Goal: Task Accomplishment & Management: Manage account settings

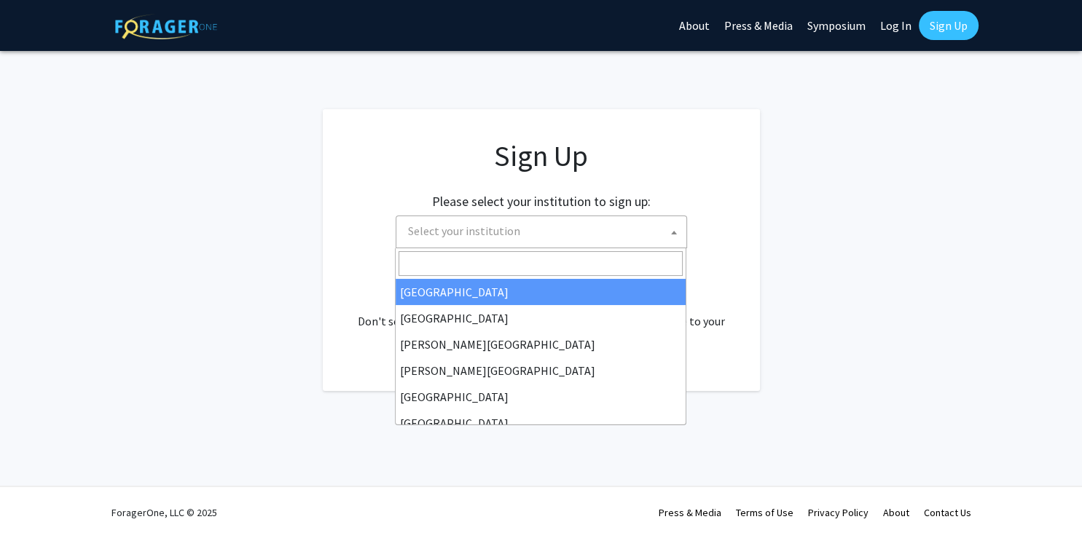
click at [671, 231] on b at bounding box center [674, 233] width 6 height 4
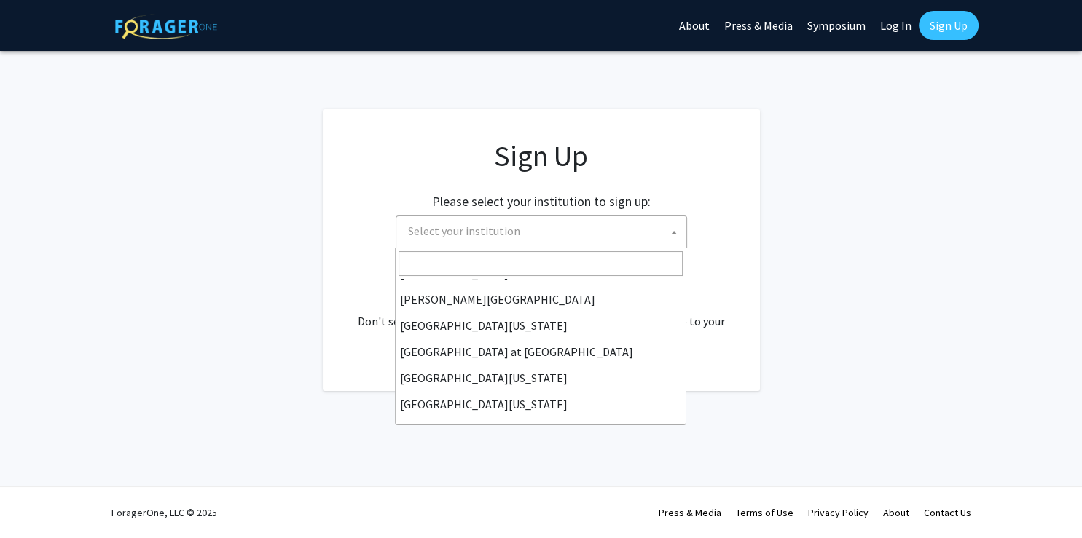
scroll to position [486, 0]
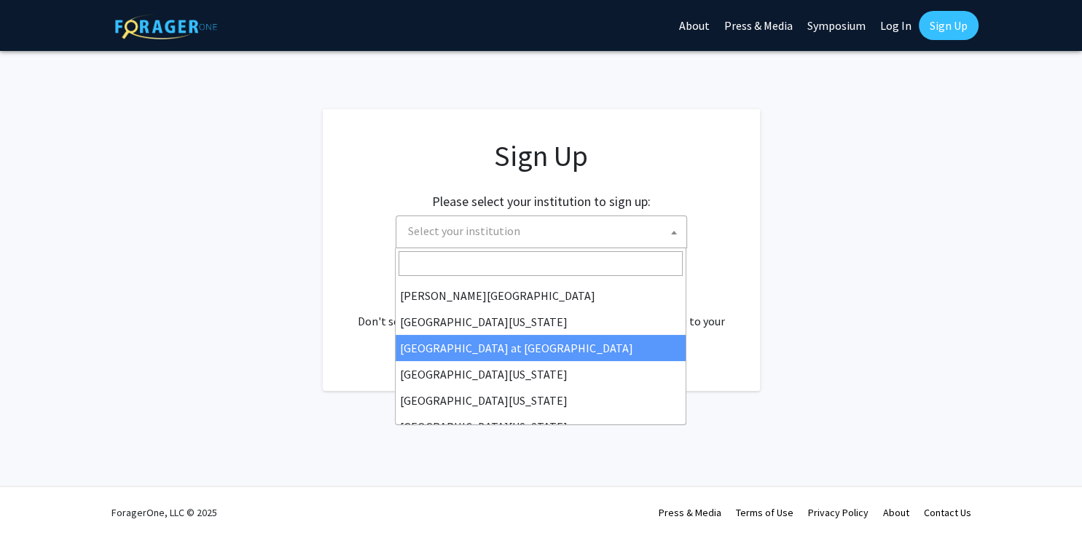
select select "18"
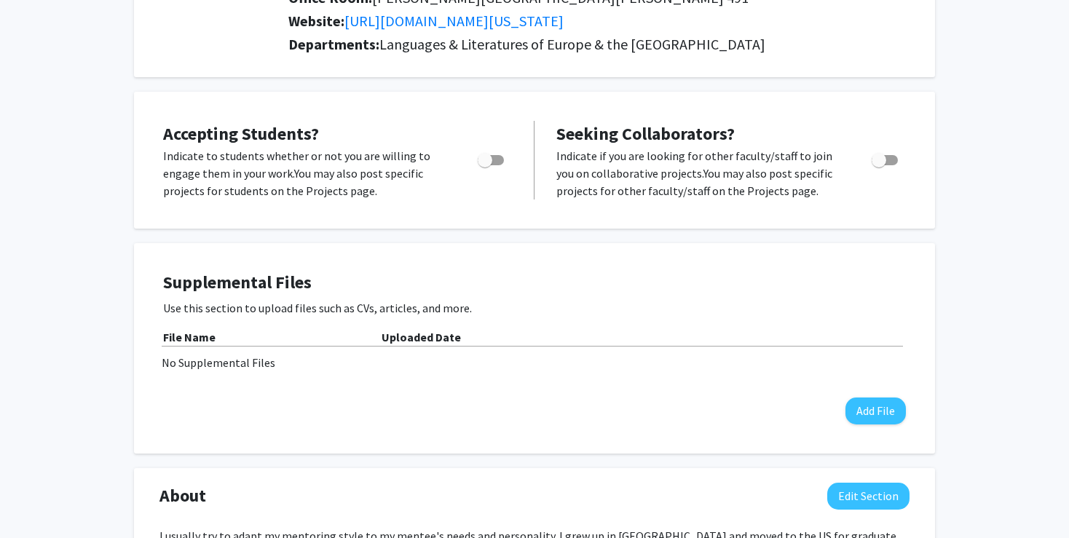
scroll to position [208, 0]
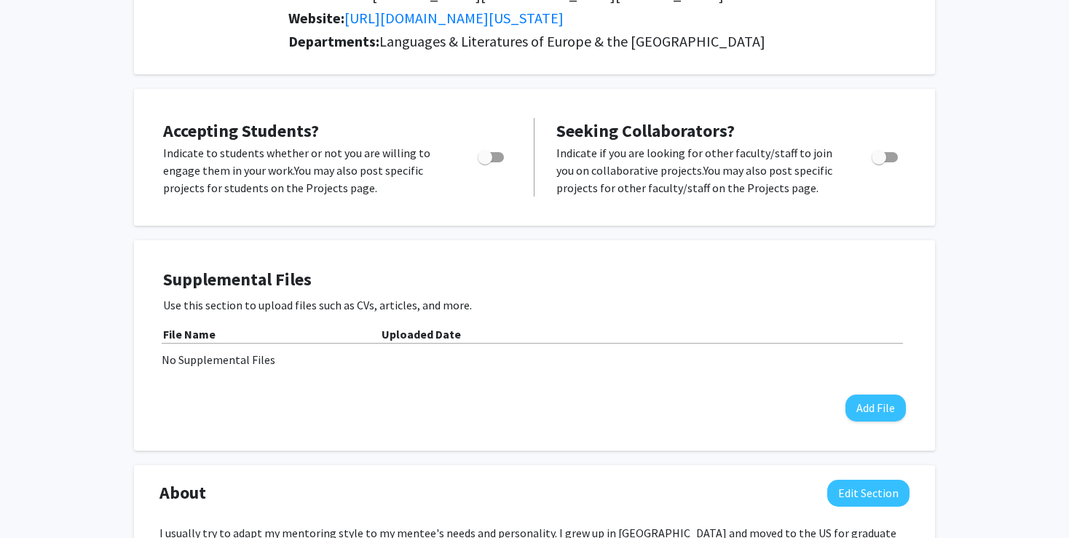
drag, startPoint x: 485, startPoint y: 157, endPoint x: 505, endPoint y: 156, distance: 20.4
click at [505, 156] on div "Toggle" at bounding box center [492, 155] width 40 height 22
click at [499, 156] on span "Toggle" at bounding box center [491, 157] width 26 height 10
click at [485, 162] on input "Would you like to permit student requests?" at bounding box center [484, 162] width 1 height 1
checkbox input "true"
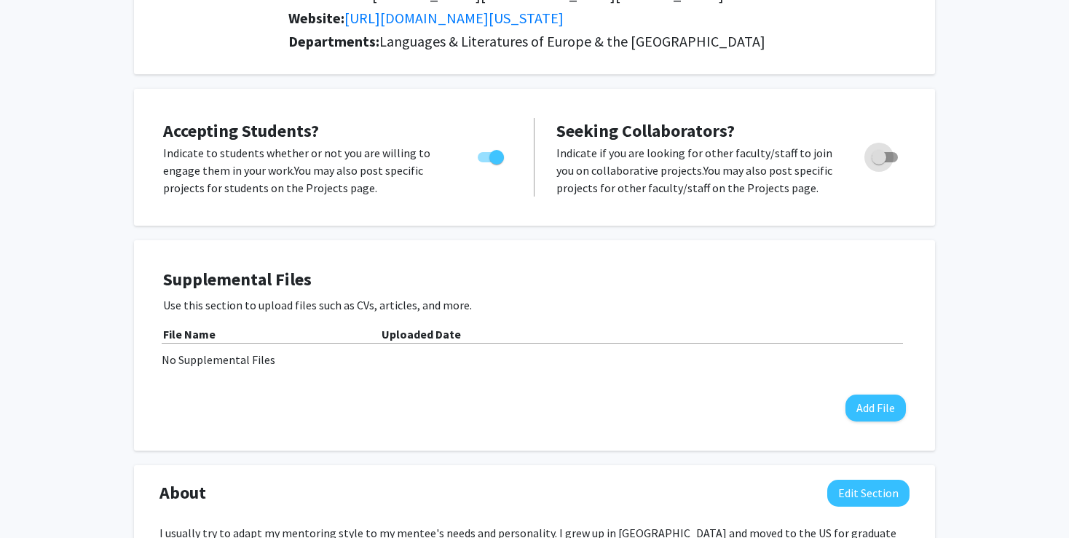
click at [897, 157] on span "Toggle" at bounding box center [885, 157] width 26 height 10
click at [879, 162] on input "Toggle" at bounding box center [878, 162] width 1 height 1
checkbox input "true"
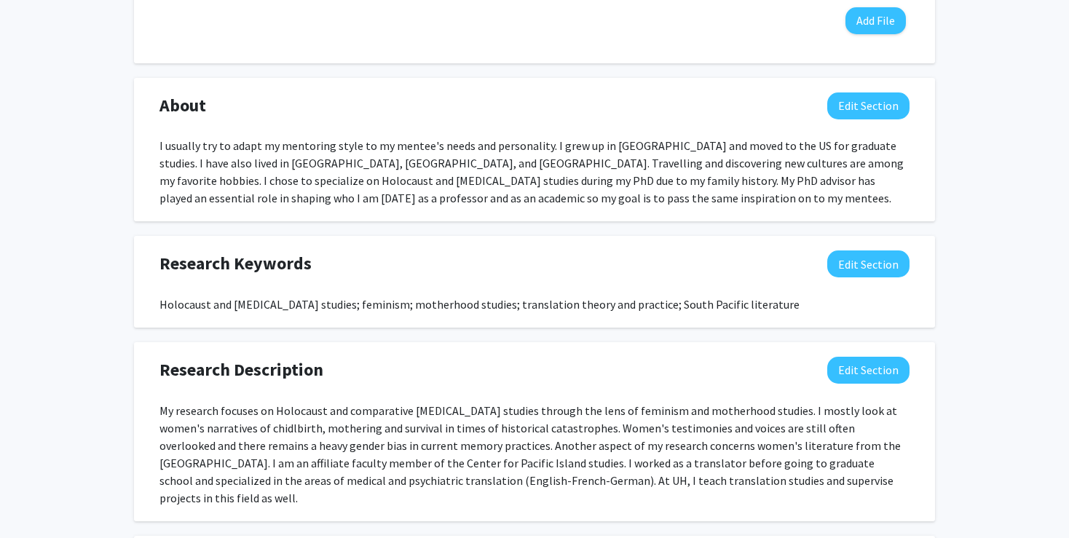
scroll to position [623, 0]
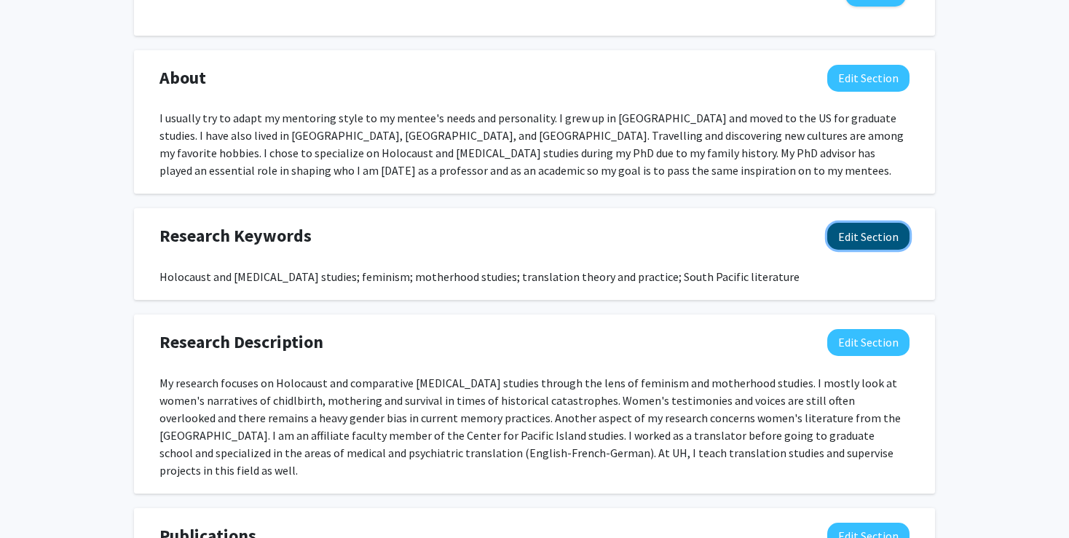
click at [862, 238] on button "Edit Section" at bounding box center [868, 236] width 82 height 27
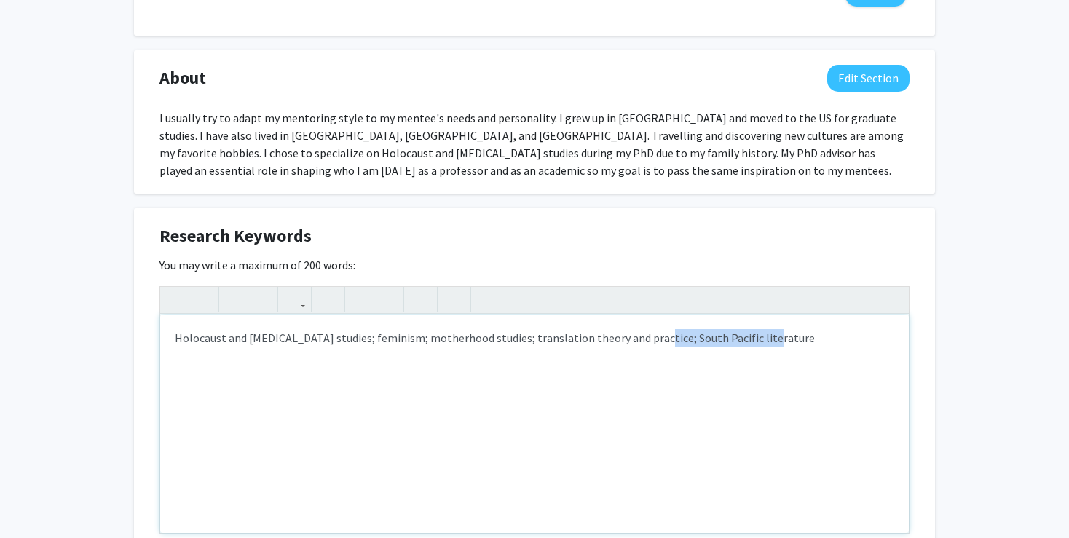
drag, startPoint x: 645, startPoint y: 337, endPoint x: 752, endPoint y: 338, distance: 106.3
click at [752, 338] on div "Holocaust and [MEDICAL_DATA] studies; feminism; motherhood studies; translation…" at bounding box center [534, 424] width 749 height 218
copy div "South Pacific literature"
click at [444, 335] on p "Holocaust and [MEDICAL_DATA] studies; South Pacific literaturefeminism; motherh…" at bounding box center [535, 337] width 720 height 17
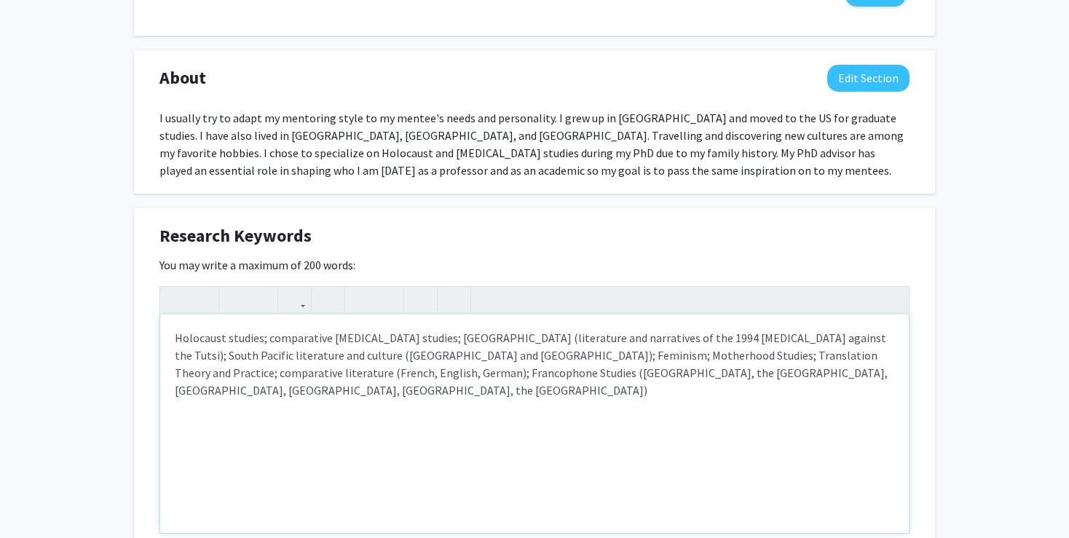
type textarea "<p>Holocaust studies; comparative [MEDICAL_DATA] studies; [GEOGRAPHIC_DATA] (li…"
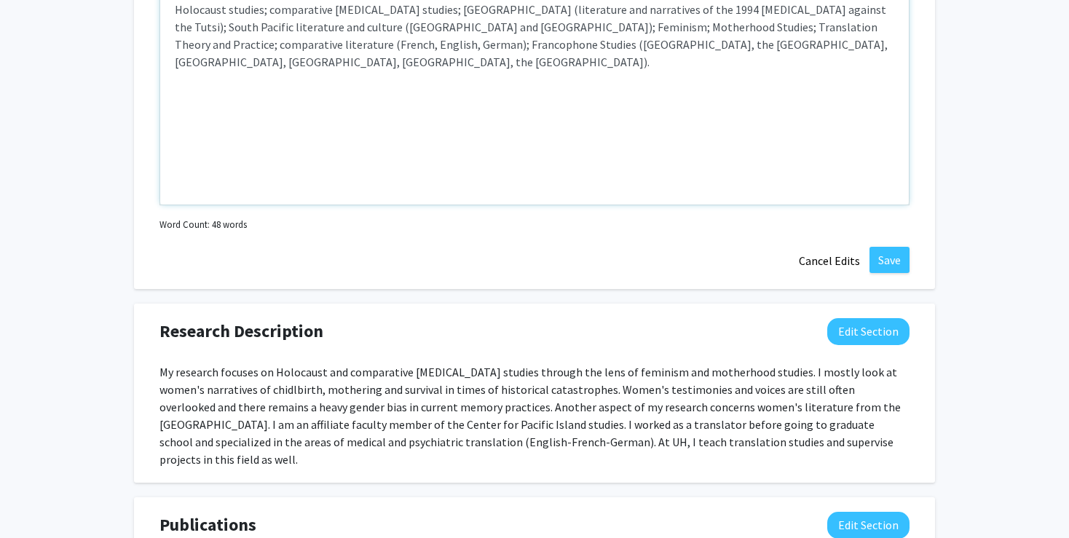
scroll to position [967, 0]
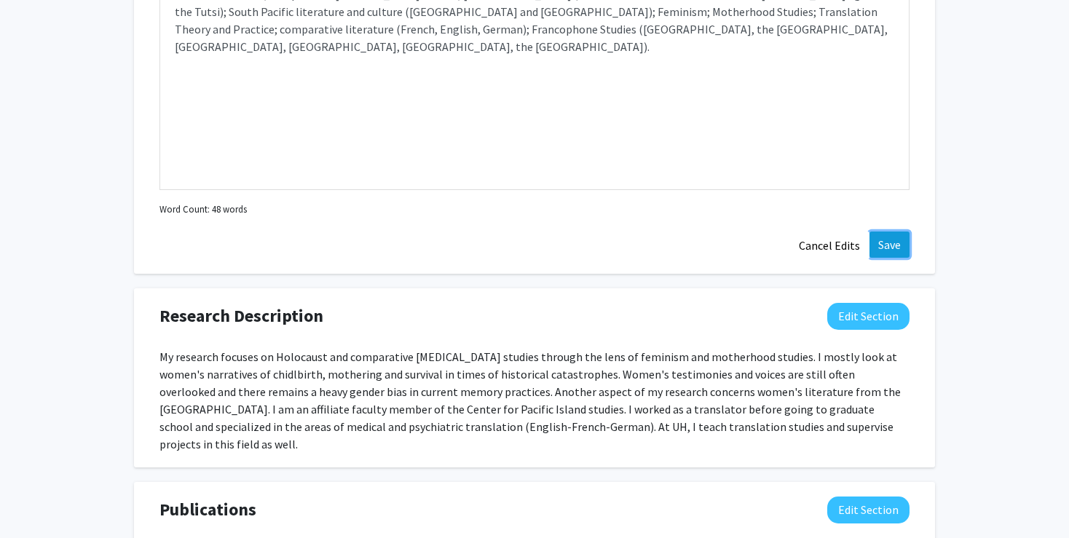
click at [887, 249] on button "Save" at bounding box center [890, 245] width 40 height 26
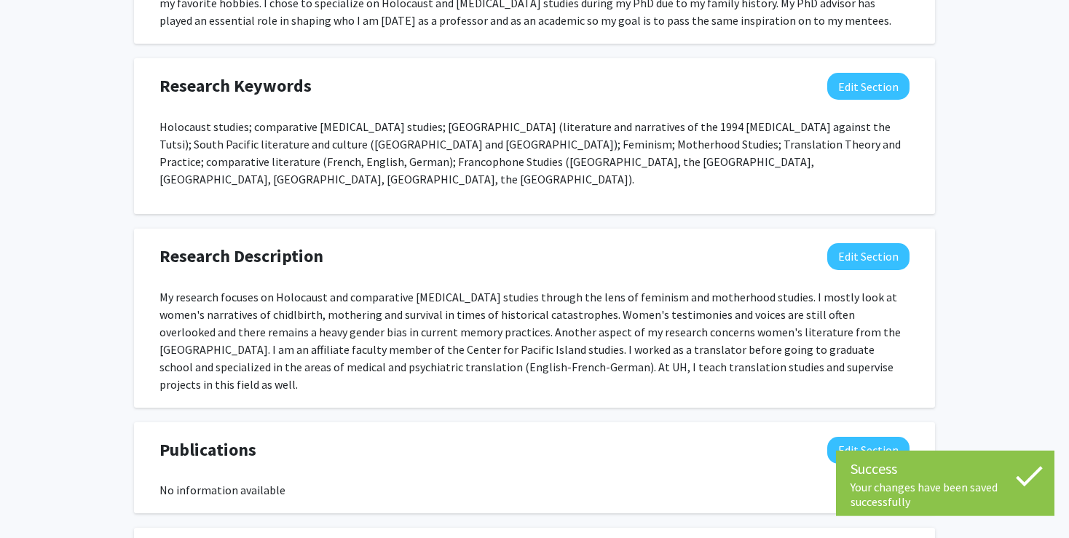
scroll to position [808, 0]
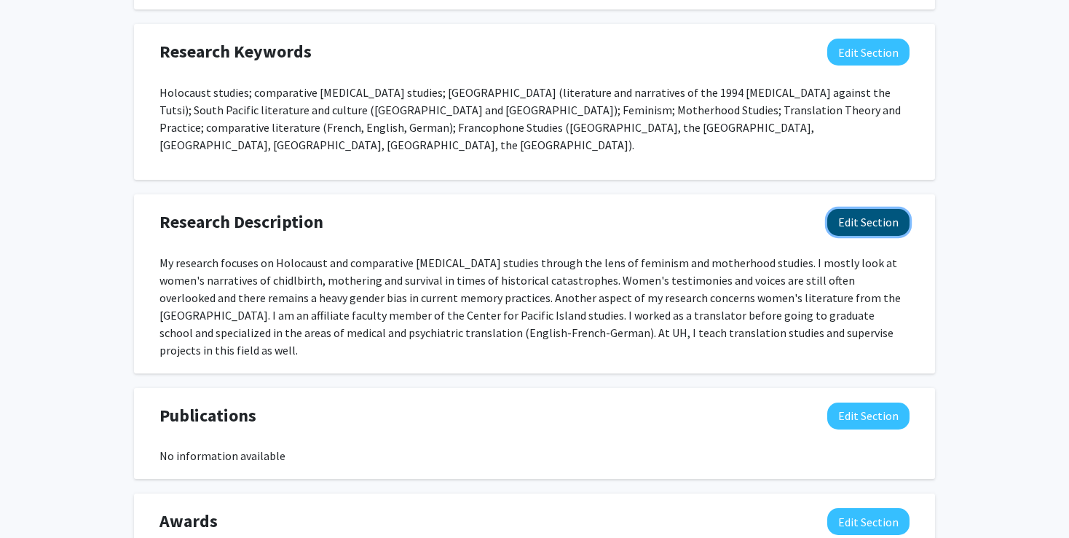
click at [855, 209] on button "Edit Section" at bounding box center [868, 222] width 82 height 27
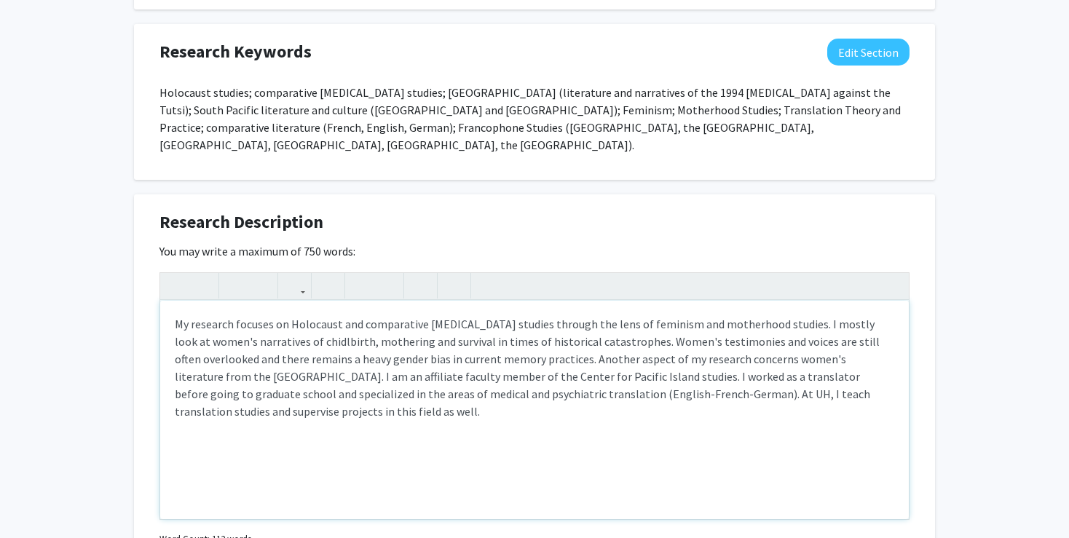
click at [612, 325] on div "My research focuses on Holocaust and comparative [MEDICAL_DATA] studies through…" at bounding box center [534, 410] width 749 height 218
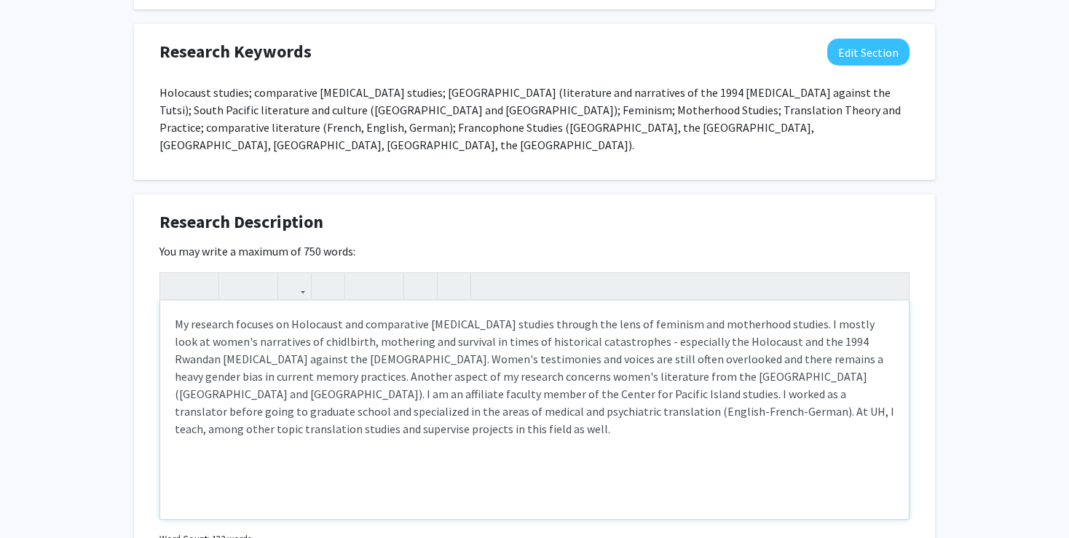
type textarea "My research focuses on Holocaust and comparative [MEDICAL_DATA] studies through…"
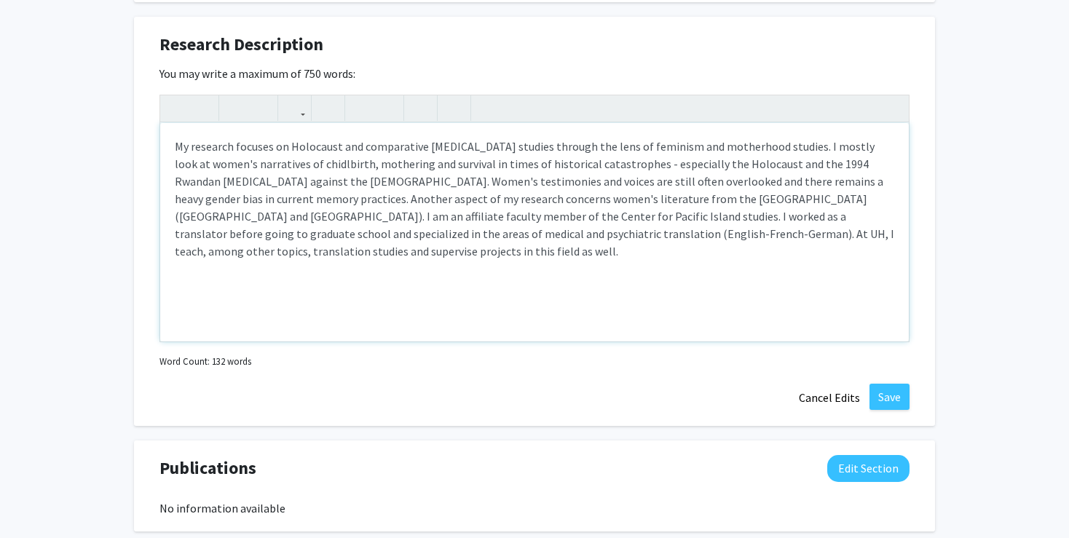
scroll to position [990, 0]
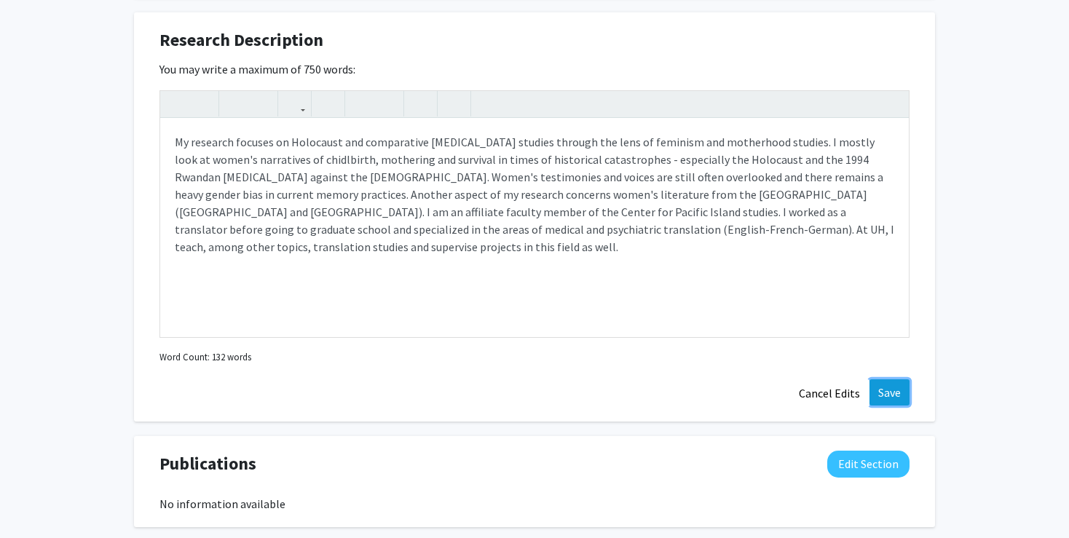
click at [888, 379] on button "Save" at bounding box center [890, 392] width 40 height 26
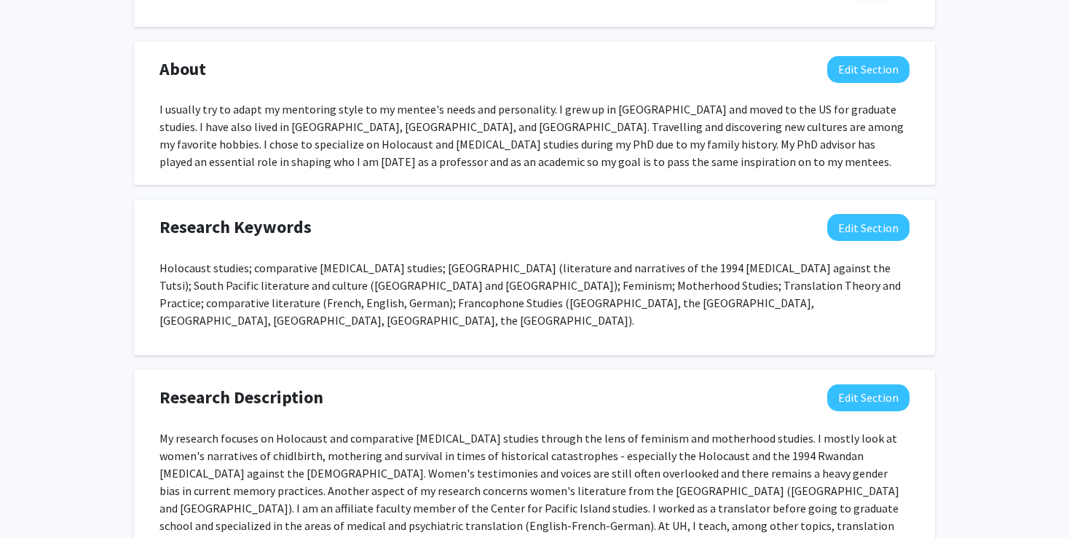
scroll to position [624, 0]
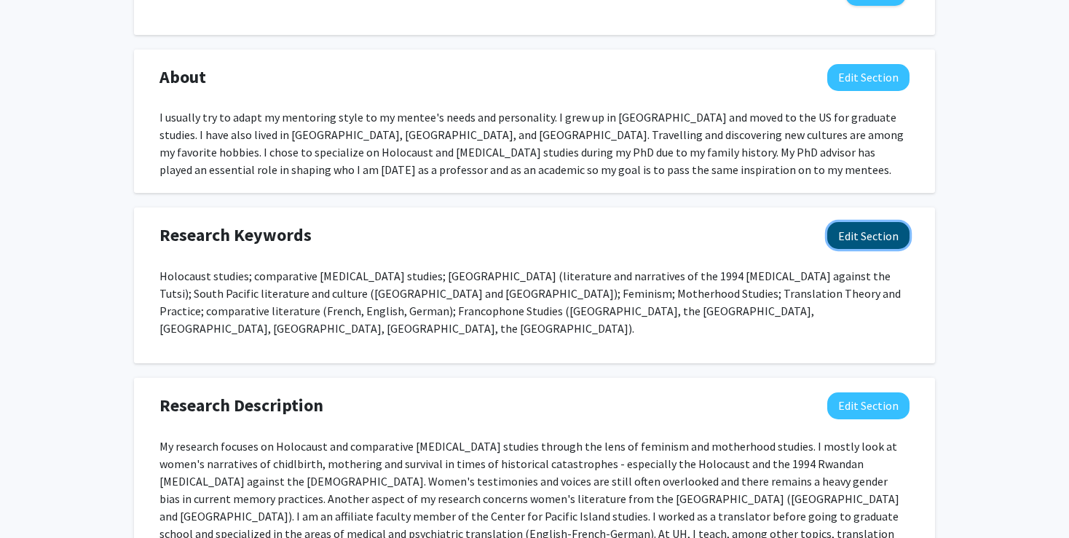
click at [857, 242] on button "Edit Section" at bounding box center [868, 235] width 82 height 27
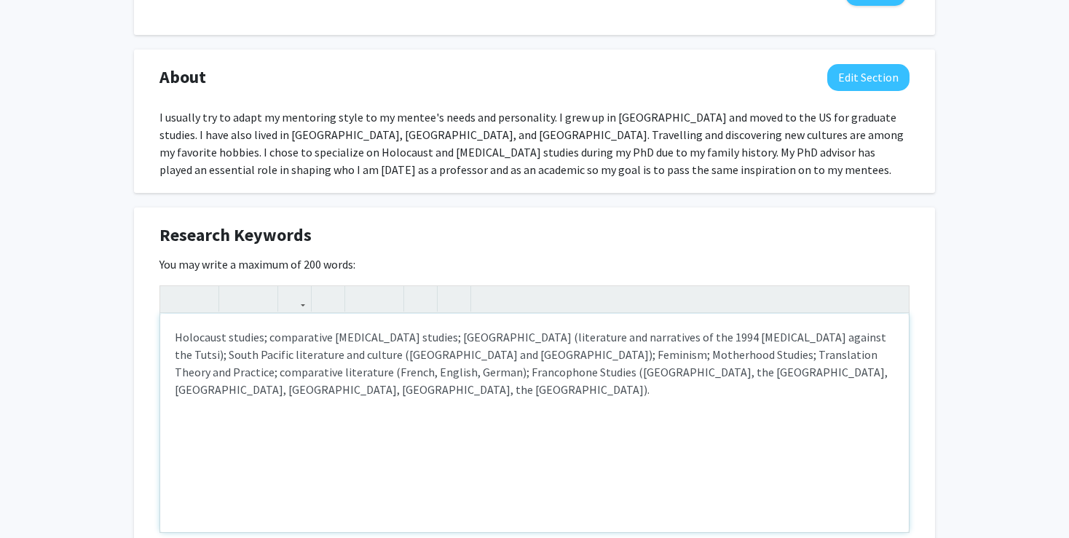
click at [720, 369] on p "Holocaust studies; comparative [MEDICAL_DATA] studies; [GEOGRAPHIC_DATA] (liter…" at bounding box center [535, 363] width 720 height 70
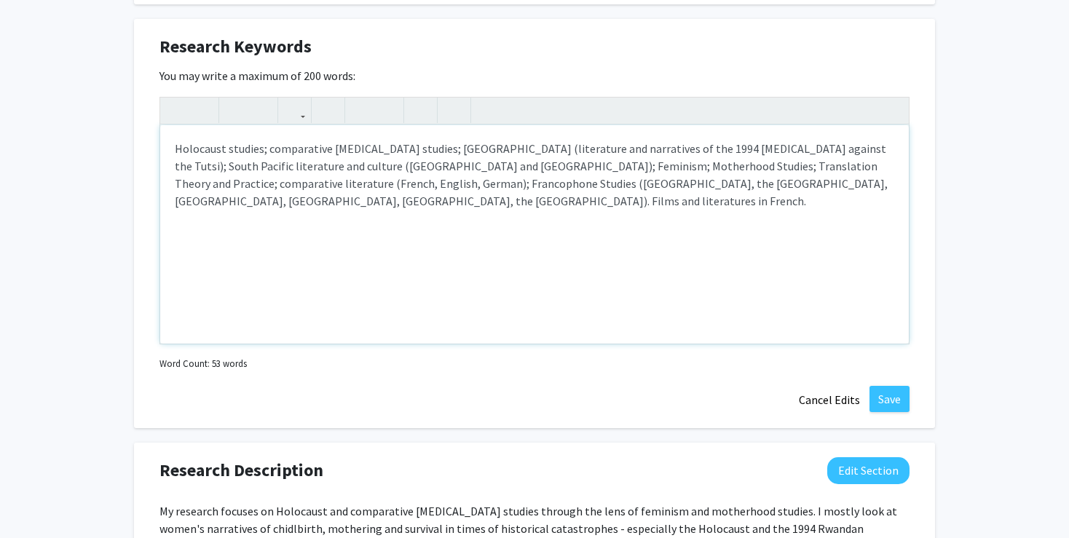
scroll to position [822, 0]
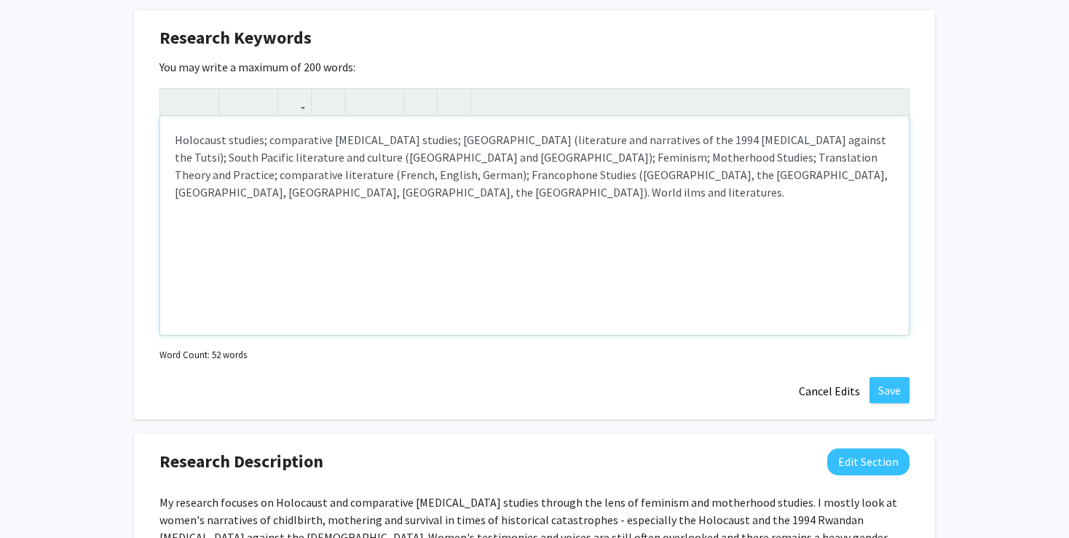
type textarea "<p>Holocaust studies; comparative [MEDICAL_DATA] studies; [GEOGRAPHIC_DATA] (li…"
click at [886, 390] on button "Save" at bounding box center [890, 390] width 40 height 26
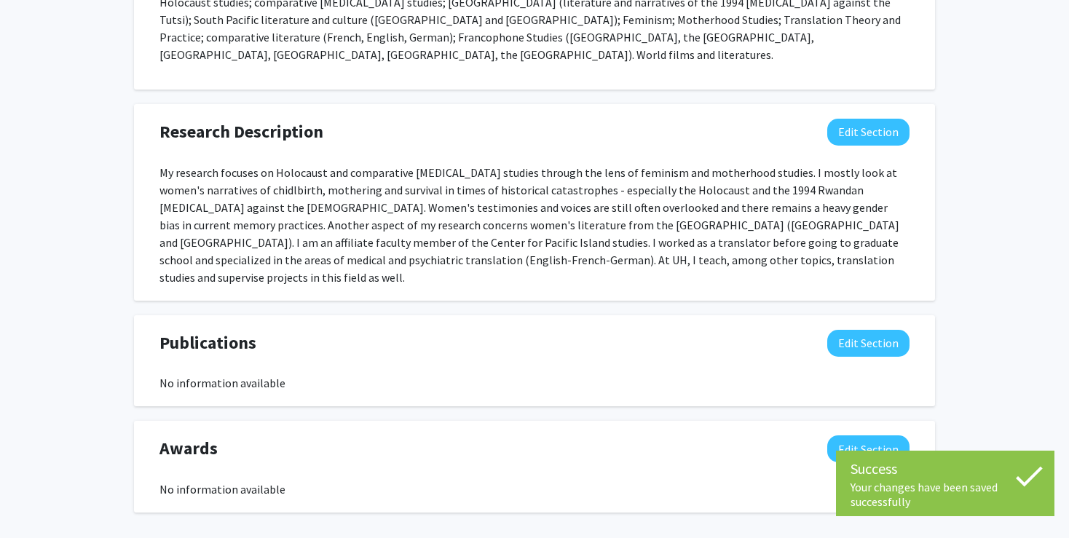
scroll to position [927, 0]
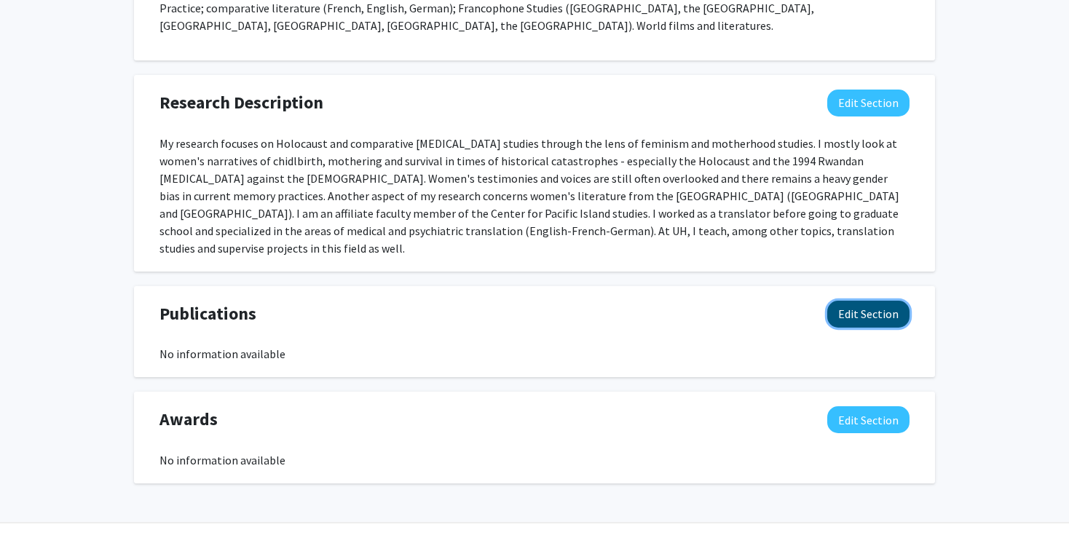
click at [859, 301] on button "Edit Section" at bounding box center [868, 314] width 82 height 27
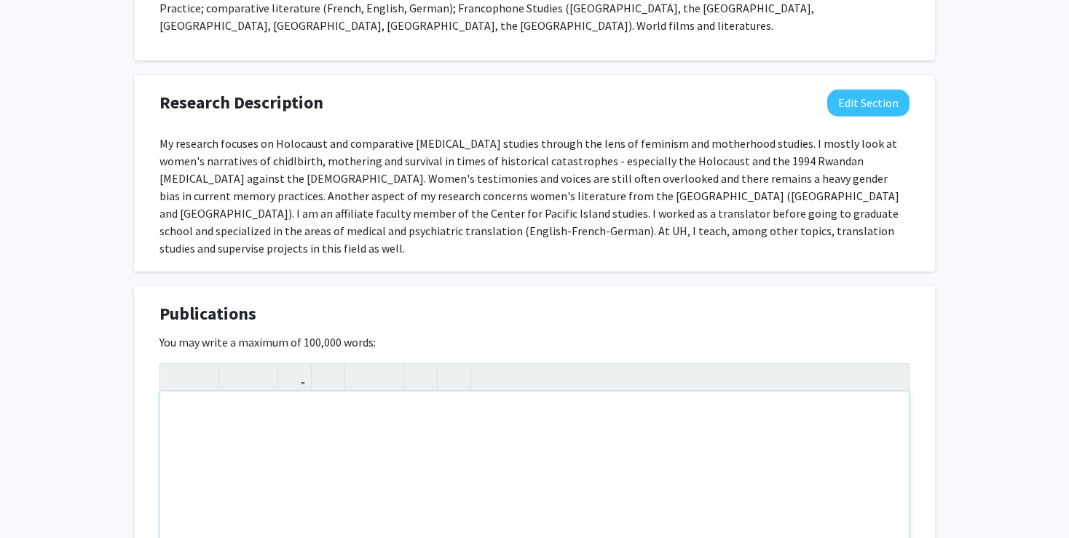
click at [421, 392] on div "Note to users with screen readers: Please deactivate our accessibility plugin f…" at bounding box center [534, 501] width 749 height 218
paste div "Note to users with screen readers: Please deactivate our accessibility plugin f…"
type textarea "<p>[PERSON_NAME] (ed.). Trauma and Motherhood in Contemporary Literature and Cu…"
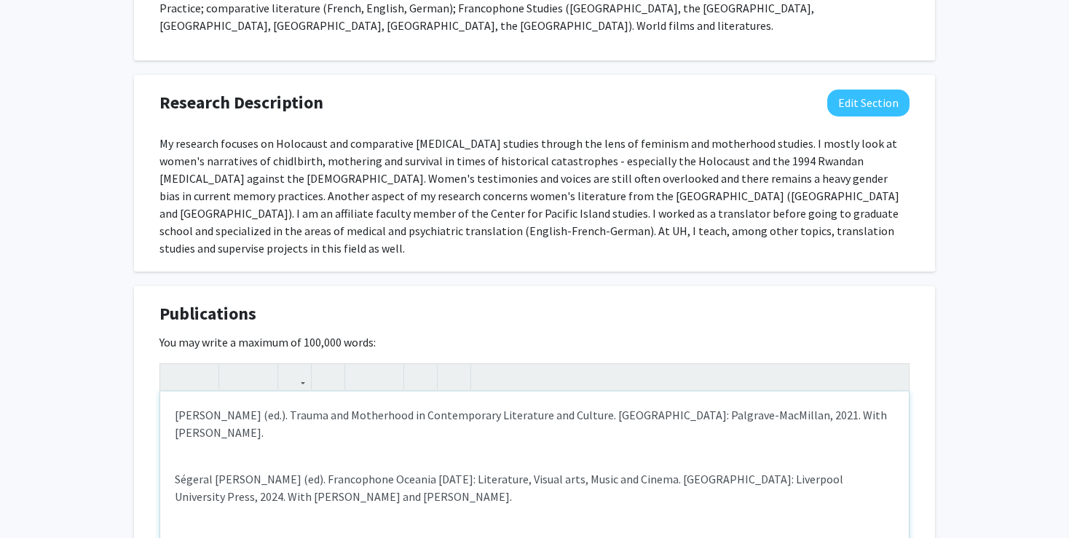
scroll to position [945, 0]
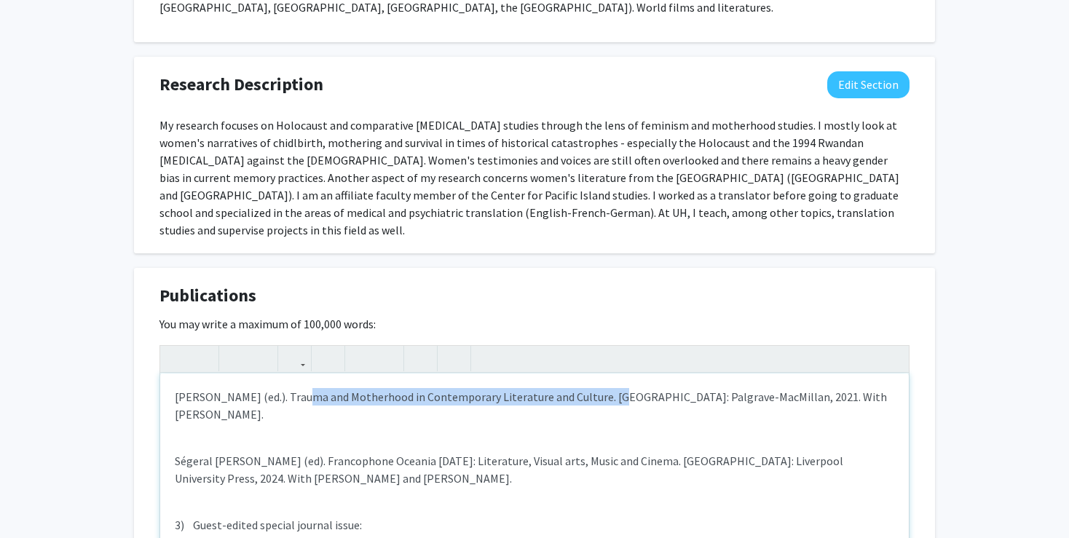
drag, startPoint x: 288, startPoint y: 361, endPoint x: 600, endPoint y: 370, distance: 311.9
click at [600, 374] on div "[PERSON_NAME] (ed.). Trauma and Motherhood in Contemporary Literature and Cultu…" at bounding box center [534, 483] width 749 height 218
click at [202, 347] on icon "button" at bounding box center [202, 359] width 12 height 24
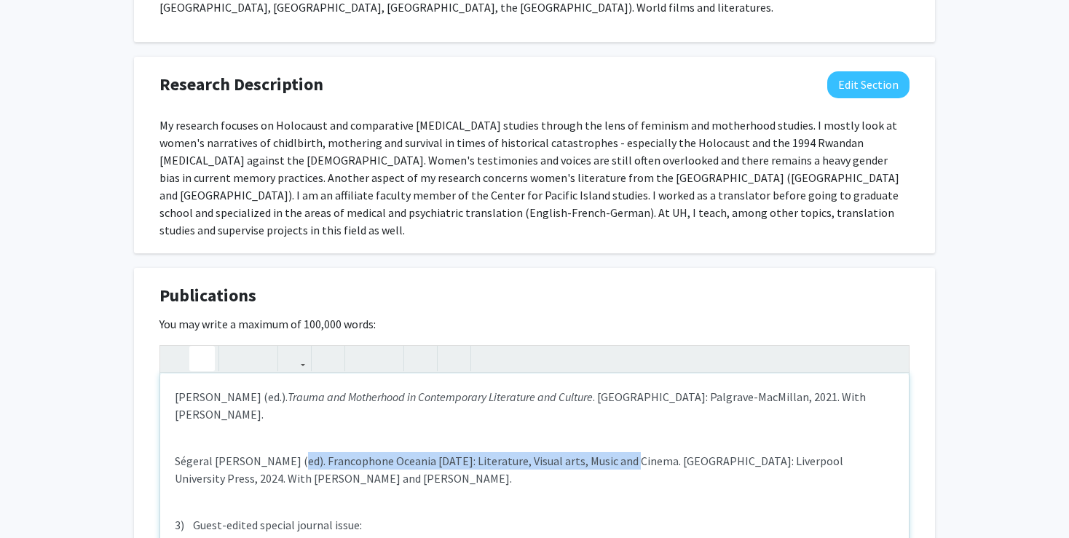
drag, startPoint x: 281, startPoint y: 410, endPoint x: 620, endPoint y: 407, distance: 338.7
click at [620, 452] on p "Ségeral [PERSON_NAME] (ed). Francophone Oceania [DATE]: Literature, Visual arts…" at bounding box center [535, 469] width 720 height 35
click at [197, 347] on icon "button" at bounding box center [202, 359] width 12 height 24
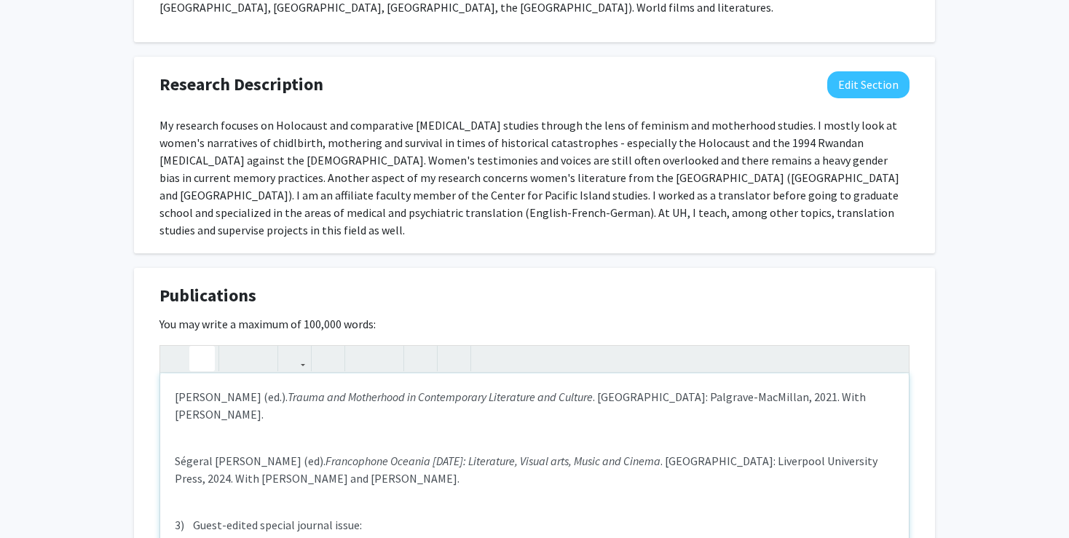
click at [432, 452] on div "[PERSON_NAME] (ed.). Trauma and Motherhood in Contemporary Literature and Cultu…" at bounding box center [534, 483] width 749 height 218
click at [371, 516] on p "3) Guest-edited special journal issue:" at bounding box center [535, 524] width 720 height 17
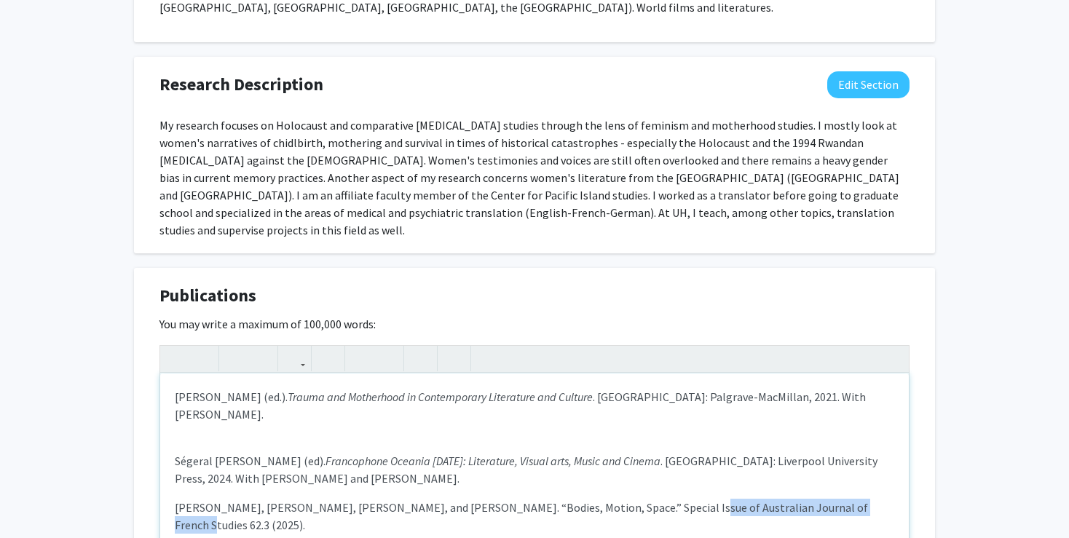
drag, startPoint x: 642, startPoint y: 454, endPoint x: 822, endPoint y: 462, distance: 179.3
click at [822, 499] on p "[PERSON_NAME], [PERSON_NAME], [PERSON_NAME], and [PERSON_NAME]. “Bodies, Motion…" at bounding box center [535, 516] width 720 height 35
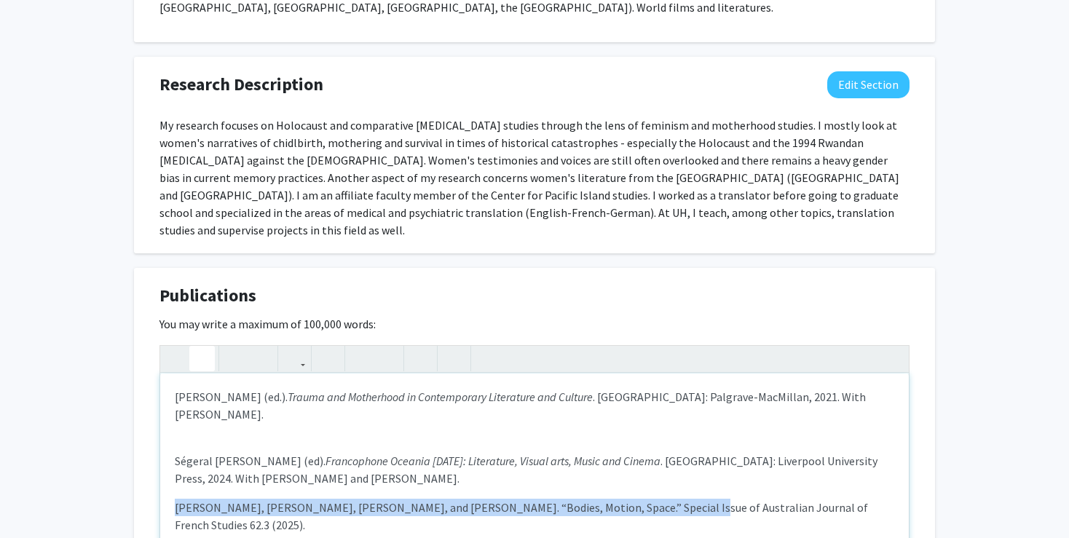
click at [205, 347] on icon "button" at bounding box center [202, 359] width 12 height 24
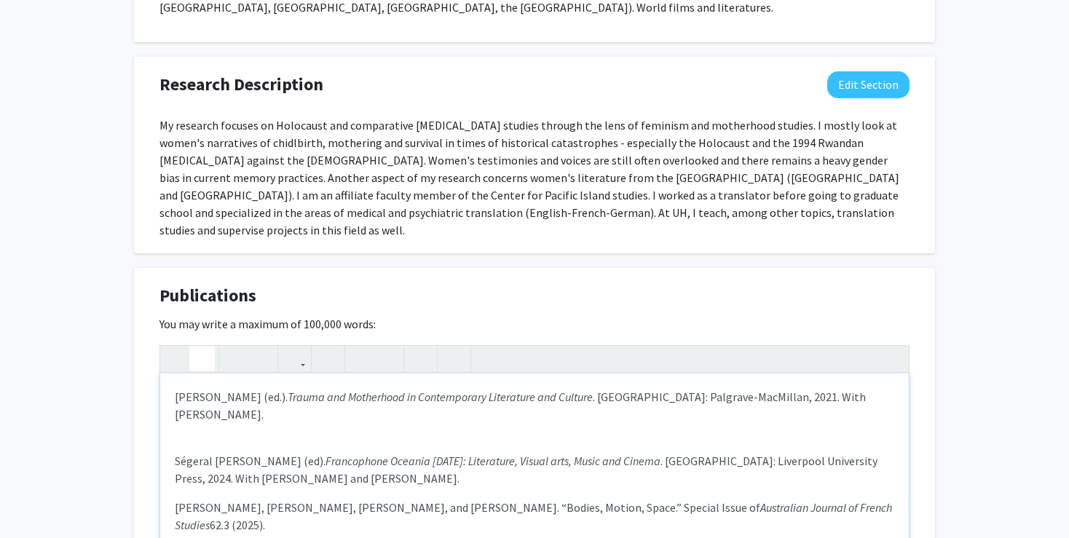
click at [874, 499] on p "[PERSON_NAME], [PERSON_NAME], [PERSON_NAME], and [PERSON_NAME]. “Bodies, Motion…" at bounding box center [535, 516] width 720 height 35
click at [191, 486] on div "[PERSON_NAME] (ed.). Trauma and Motherhood in Contemporary Literature and Cultu…" at bounding box center [534, 483] width 749 height 218
drag, startPoint x: 444, startPoint y: 483, endPoint x: 768, endPoint y: 486, distance: 324.1
click at [200, 347] on icon "button" at bounding box center [202, 359] width 12 height 24
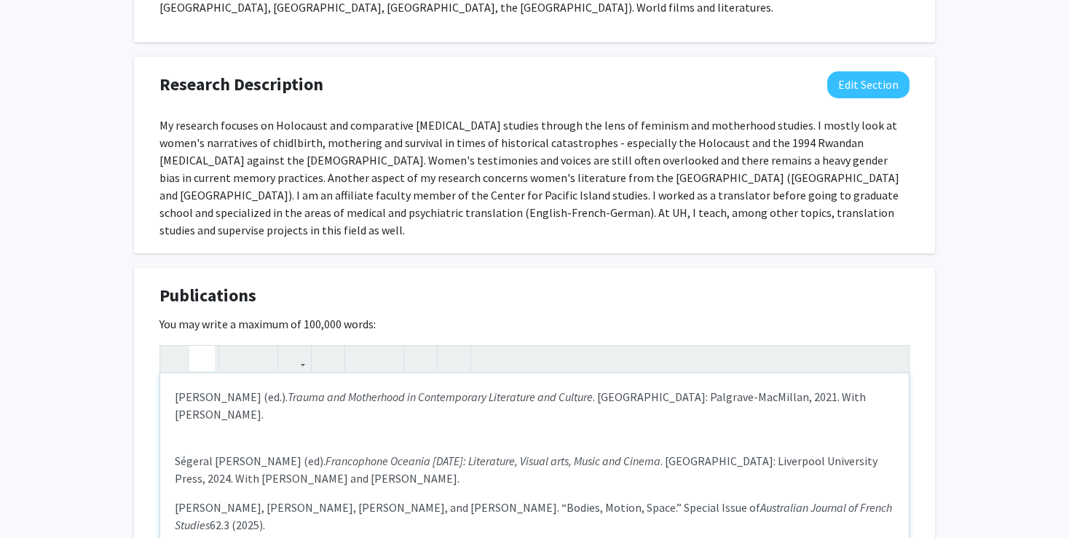
drag, startPoint x: 476, startPoint y: 500, endPoint x: 744, endPoint y: 516, distance: 268.5
click at [744, 516] on div "[PERSON_NAME] (ed.). Trauma and Motherhood in Contemporary Literature and Cultu…" at bounding box center [534, 483] width 749 height 218
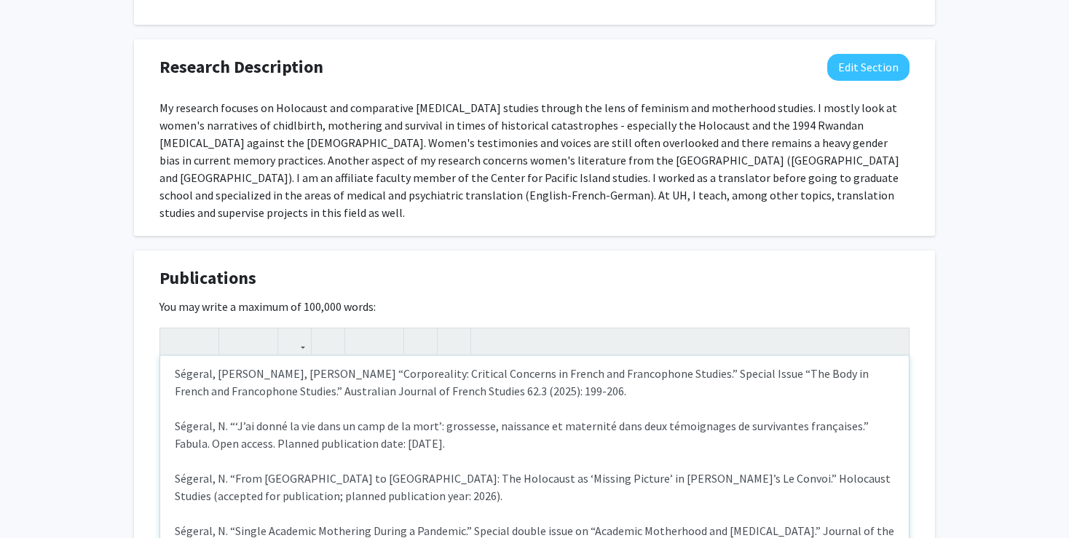
scroll to position [135, 0]
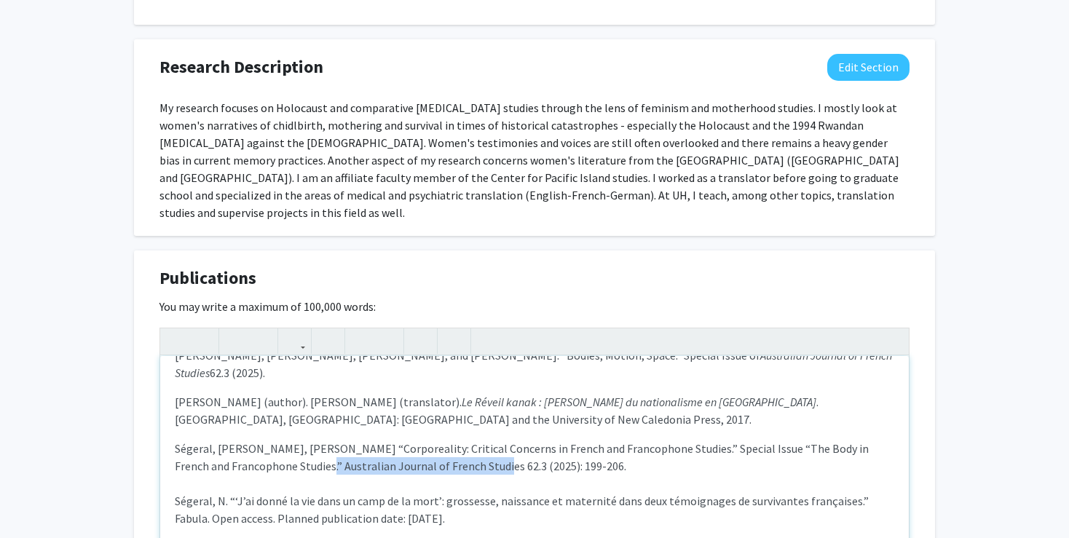
drag, startPoint x: 284, startPoint y: 395, endPoint x: 459, endPoint y: 401, distance: 174.9
click at [204, 329] on icon "button" at bounding box center [202, 341] width 12 height 24
drag, startPoint x: 173, startPoint y: 447, endPoint x: 208, endPoint y: 450, distance: 34.4
click at [208, 450] on div "[PERSON_NAME] (ed.). Trauma and Motherhood in Contemporary Literature and Cultu…" at bounding box center [534, 465] width 749 height 218
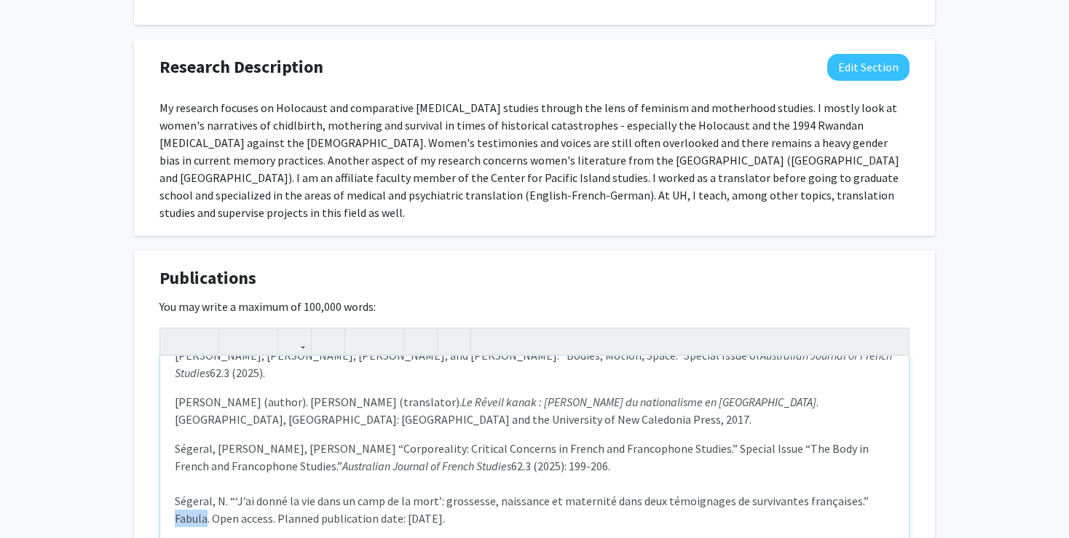
drag, startPoint x: 176, startPoint y: 427, endPoint x: 469, endPoint y: 449, distance: 293.6
drag, startPoint x: 175, startPoint y: 449, endPoint x: 208, endPoint y: 448, distance: 32.8
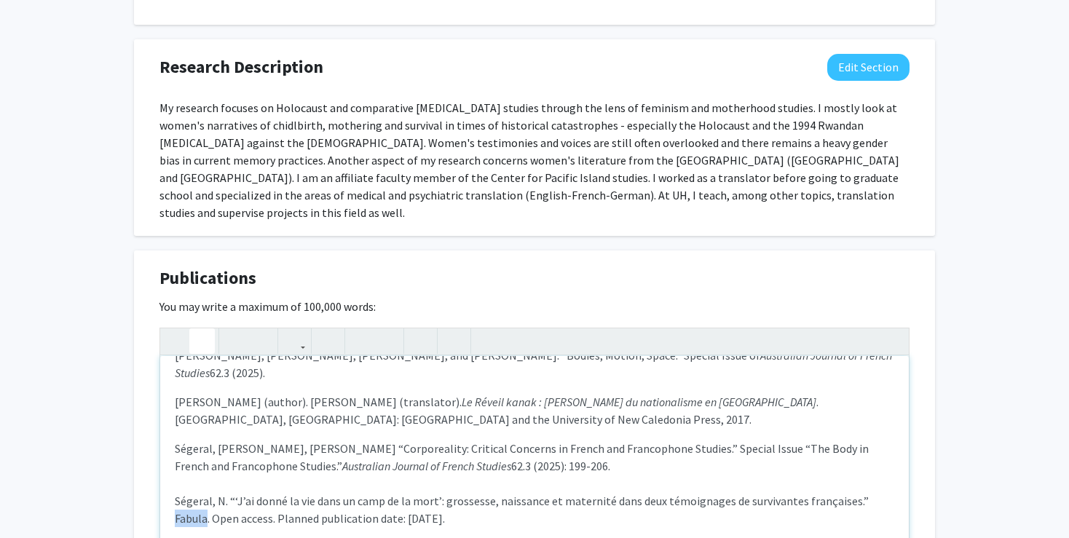
click at [206, 329] on icon "button" at bounding box center [202, 341] width 12 height 24
drag, startPoint x: 173, startPoint y: 483, endPoint x: 423, endPoint y: 516, distance: 251.9
click at [423, 516] on div "[PERSON_NAME] (ed.). Trauma and Motherhood in Contemporary Literature and Cultu…" at bounding box center [534, 465] width 749 height 218
drag, startPoint x: 779, startPoint y: 484, endPoint x: 278, endPoint y: 503, distance: 500.7
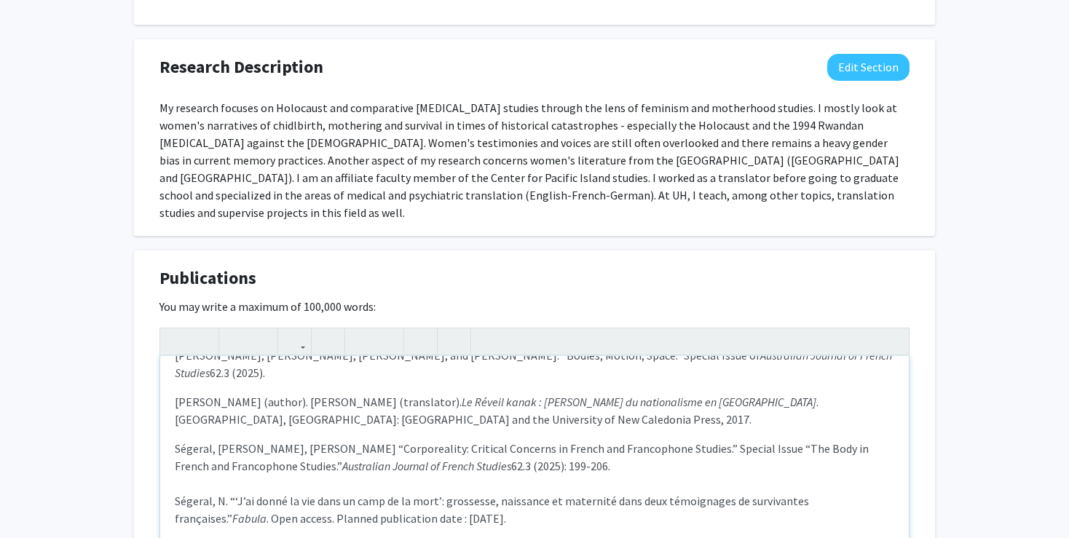
click at [204, 329] on icon "button" at bounding box center [202, 341] width 12 height 24
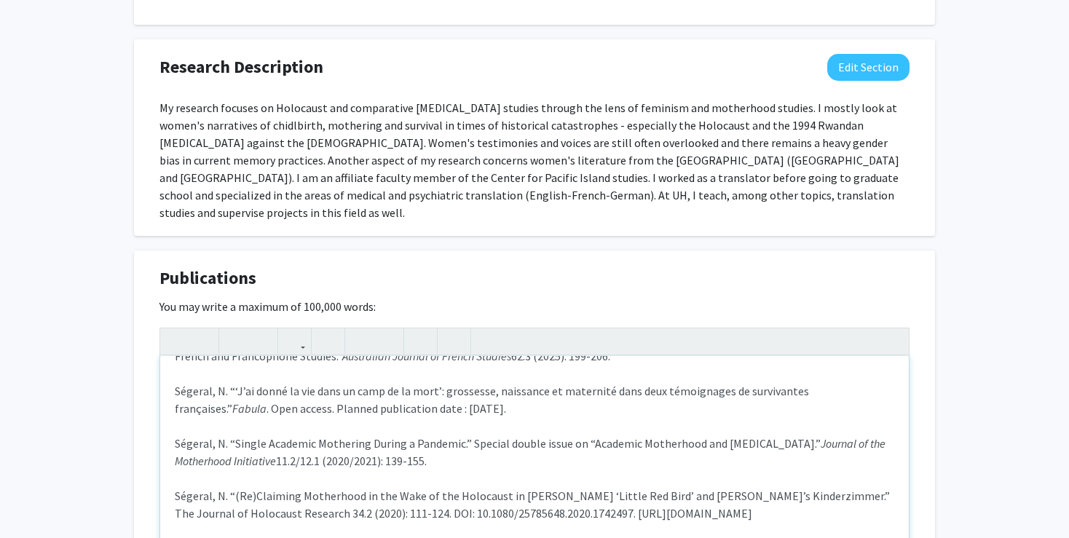
scroll to position [261, 0]
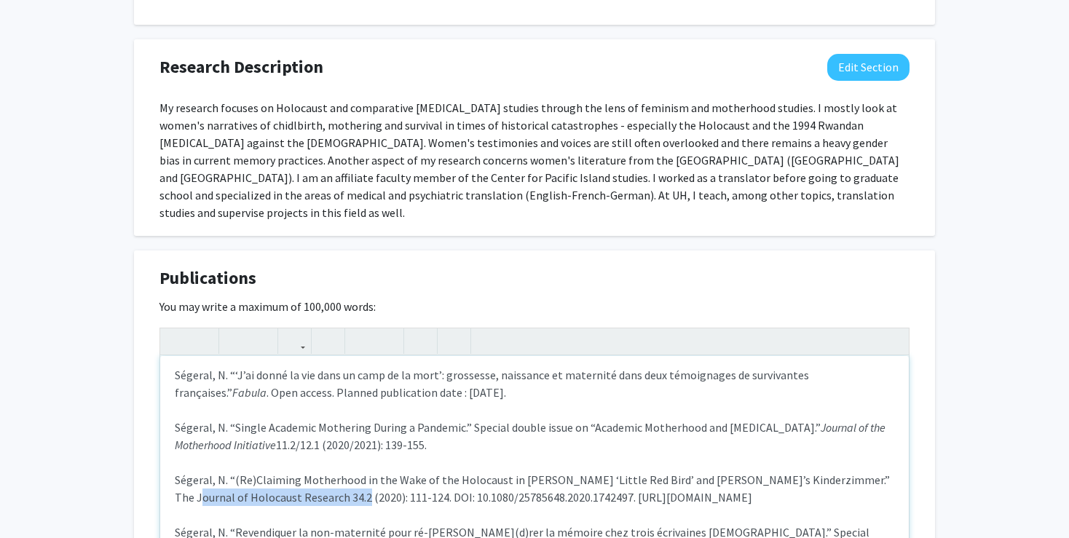
drag, startPoint x: 862, startPoint y: 411, endPoint x: 320, endPoint y: 424, distance: 541.3
click at [205, 329] on icon "button" at bounding box center [202, 341] width 12 height 24
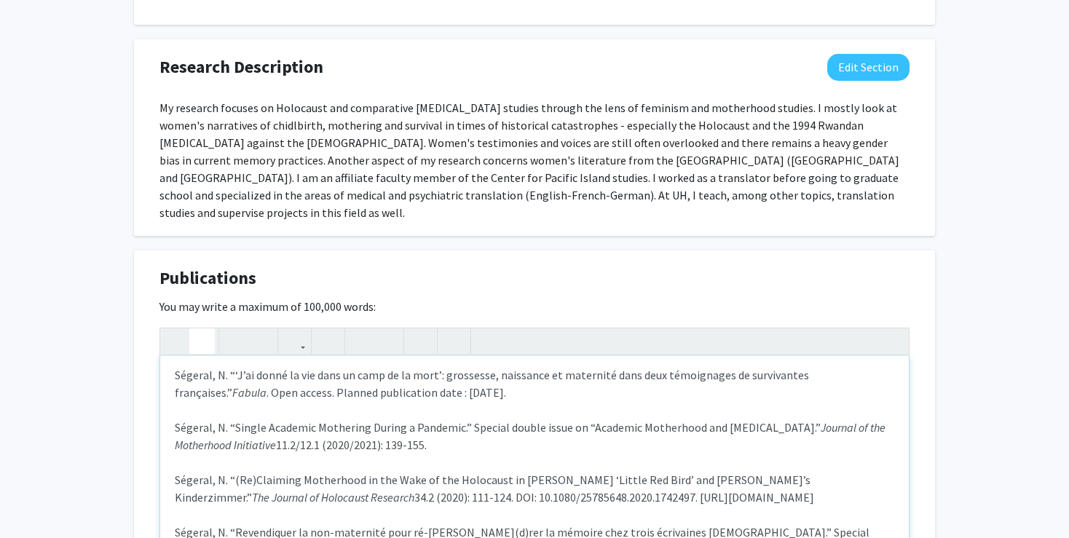
click at [205, 329] on icon "button" at bounding box center [202, 341] width 12 height 24
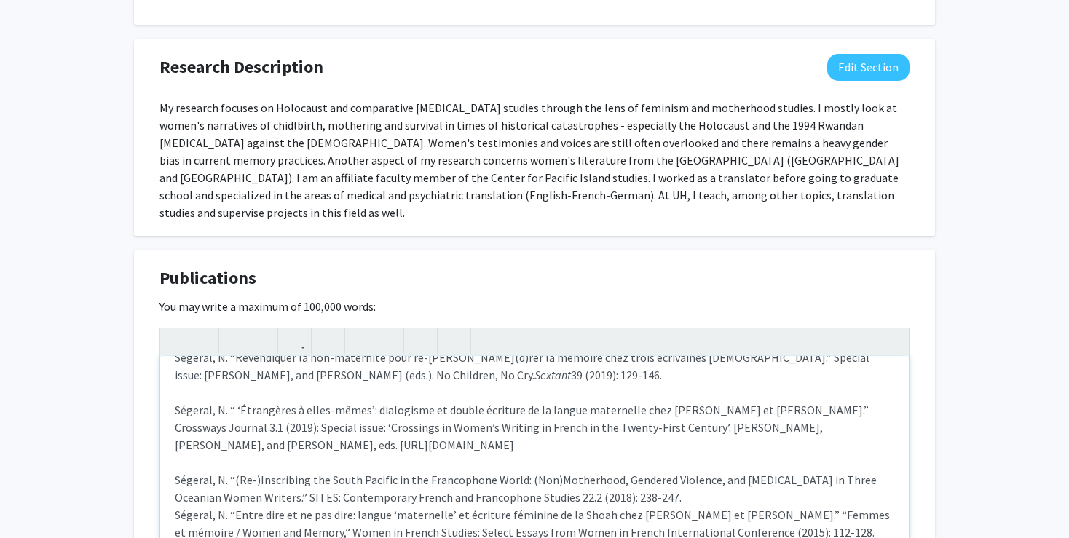
scroll to position [411, 0]
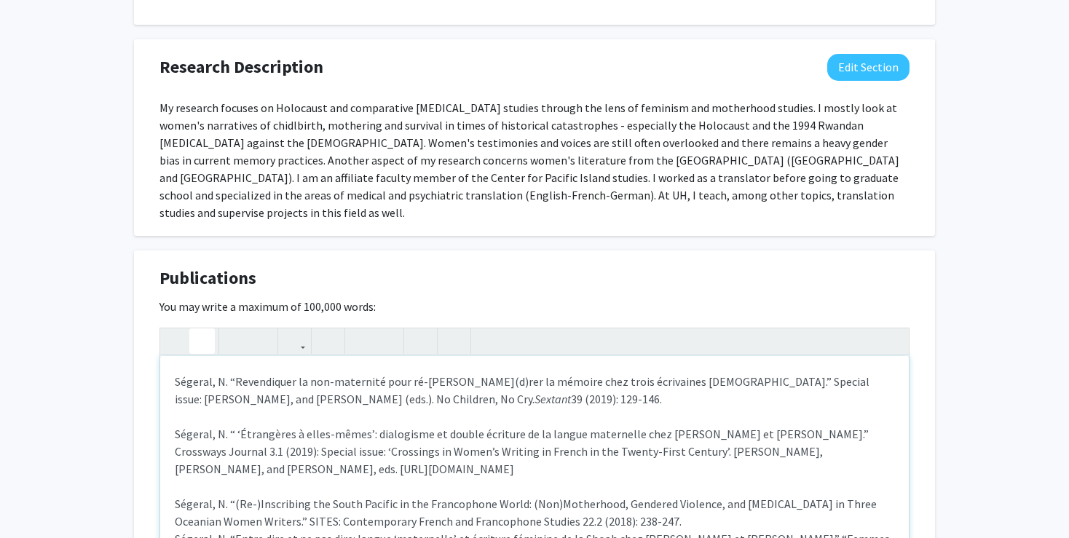
drag, startPoint x: 264, startPoint y: 382, endPoint x: 621, endPoint y: 405, distance: 357.6
click at [621, 405] on p "Ségeral, [PERSON_NAME], [PERSON_NAME] “Corporeality: Critical Concerns in Frenc…" at bounding box center [535, 486] width 720 height 647
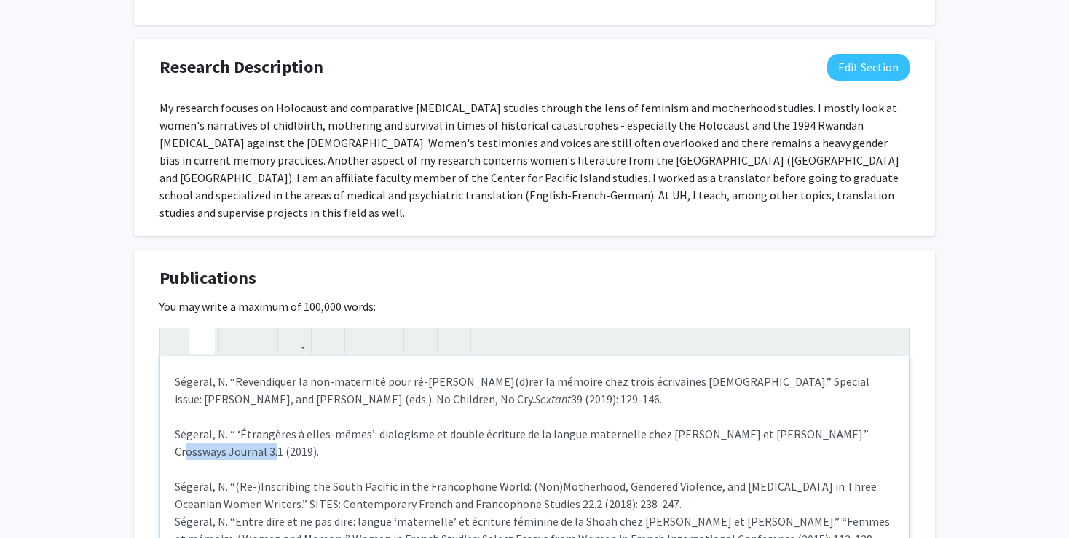
click at [198, 329] on icon "button" at bounding box center [202, 341] width 12 height 24
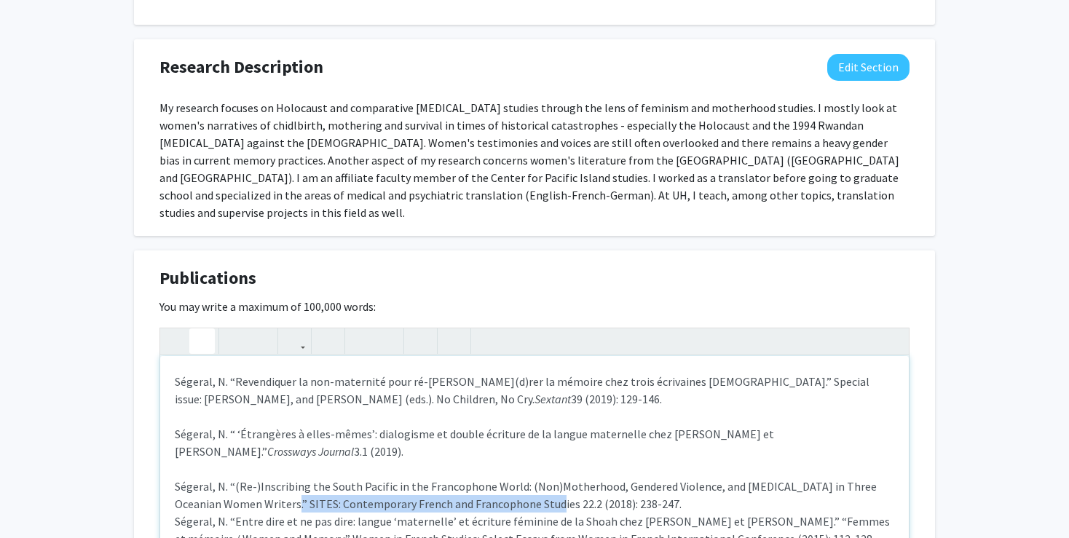
drag, startPoint x: 259, startPoint y: 431, endPoint x: 523, endPoint y: 430, distance: 264.4
click at [523, 430] on p "Ségeral, [PERSON_NAME], [PERSON_NAME] “Corporeality: Critical Concerns in Frenc…" at bounding box center [535, 477] width 720 height 629
click at [200, 329] on icon "button" at bounding box center [202, 341] width 12 height 24
click at [642, 433] on p "Ségeral, [PERSON_NAME], [PERSON_NAME] “Corporeality: Critical Concerns in Frenc…" at bounding box center [535, 477] width 720 height 629
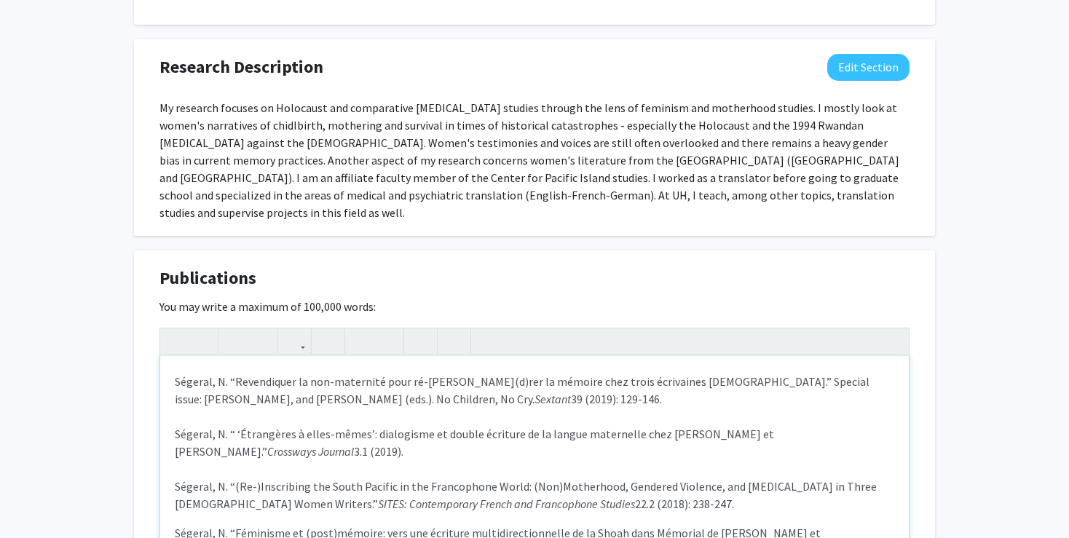
drag, startPoint x: 304, startPoint y: 477, endPoint x: 427, endPoint y: 487, distance: 123.4
click at [192, 328] on button "button" at bounding box center [201, 340] width 25 height 25
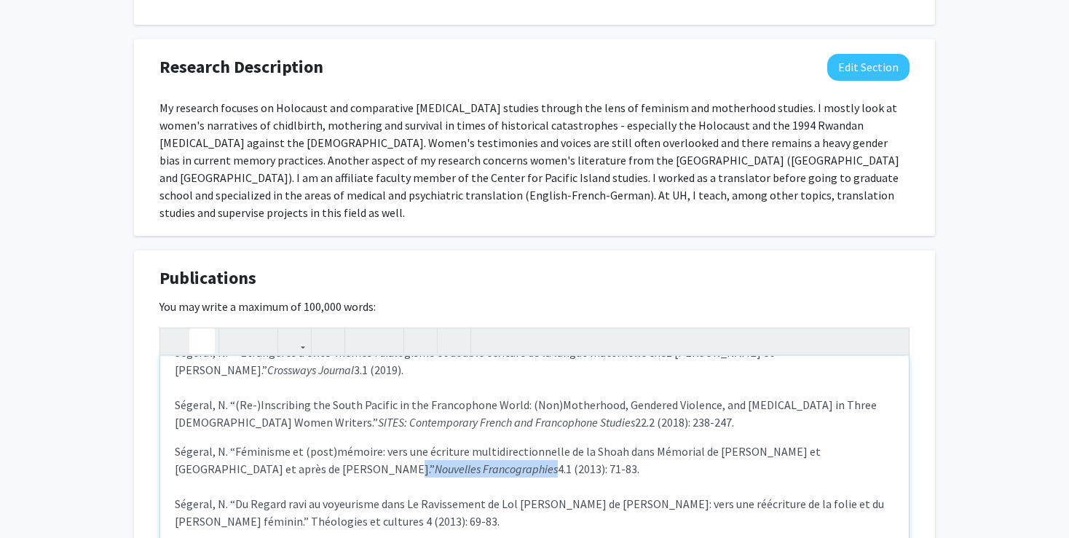
scroll to position [495, 0]
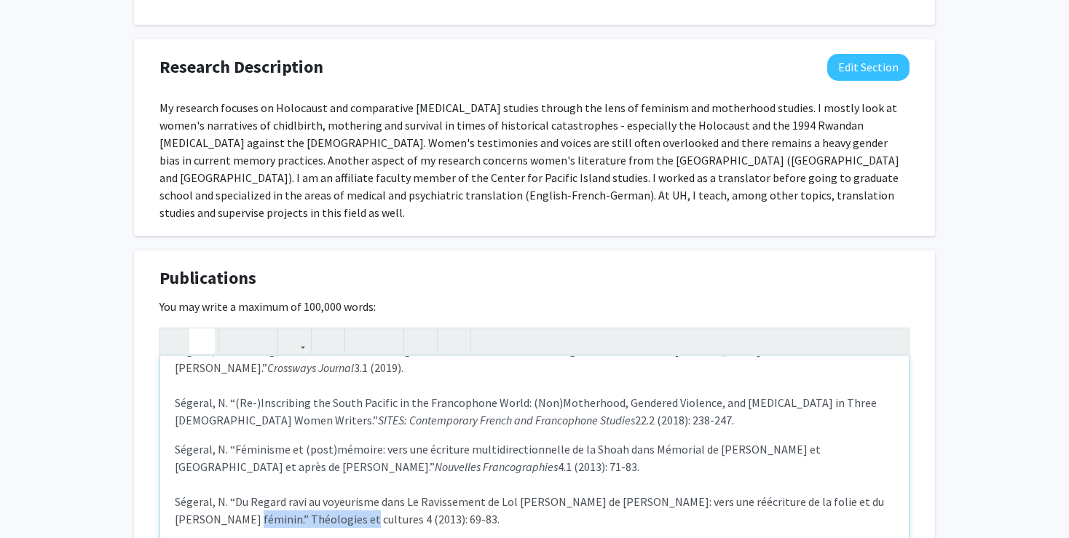
drag, startPoint x: 222, startPoint y: 449, endPoint x: 331, endPoint y: 453, distance: 108.6
click at [196, 329] on use "button" at bounding box center [196, 329] width 0 height 0
drag, startPoint x: 176, startPoint y: 501, endPoint x: 489, endPoint y: 525, distance: 314.1
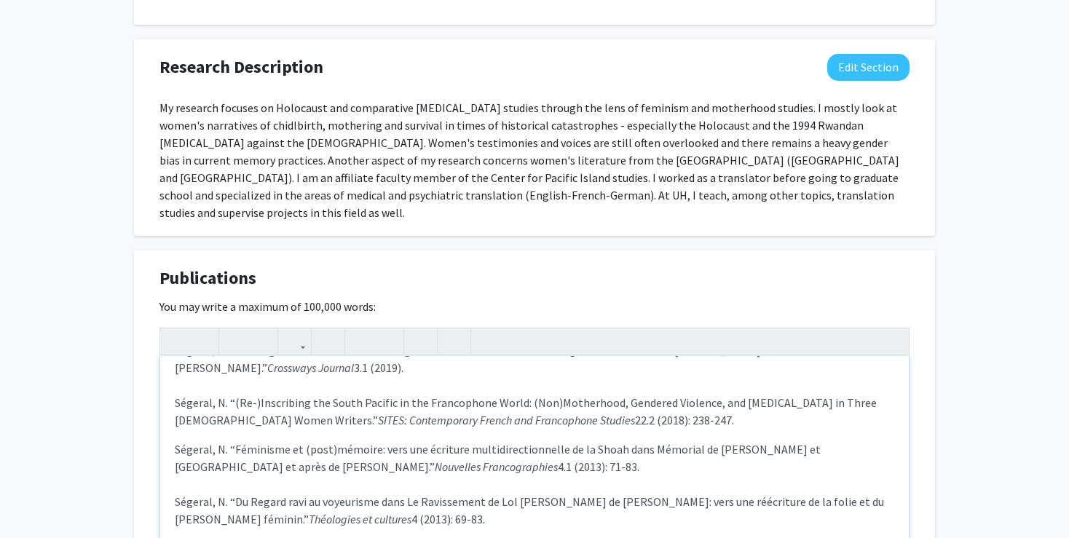
click at [198, 329] on icon "button" at bounding box center [202, 341] width 12 height 24
type textarea "<l>Ipsumdo, Sitametc (ad.). <el>Seddoe tem Incididunt ut Laboreetdolo Magnaaliq…"
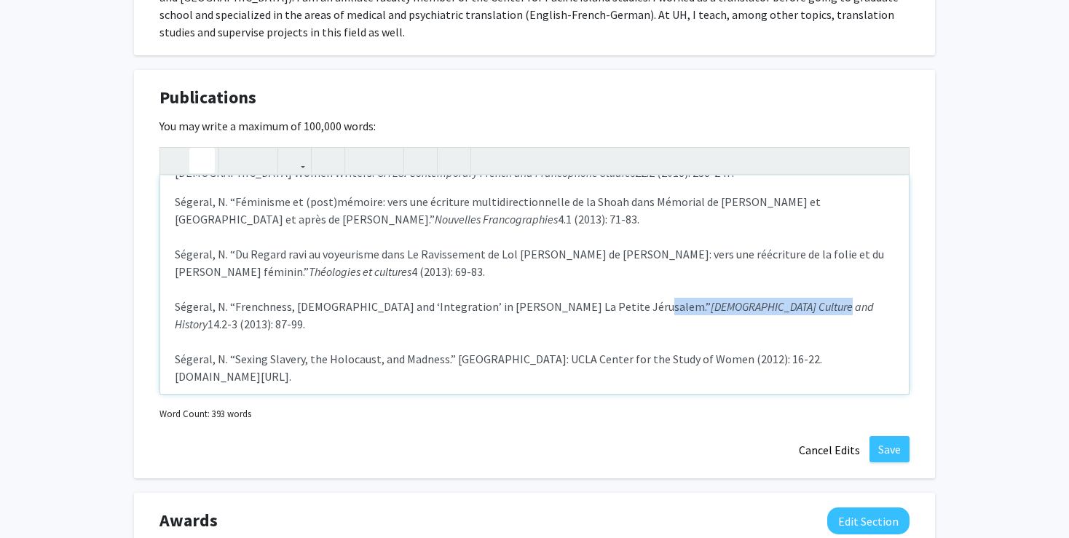
scroll to position [1169, 0]
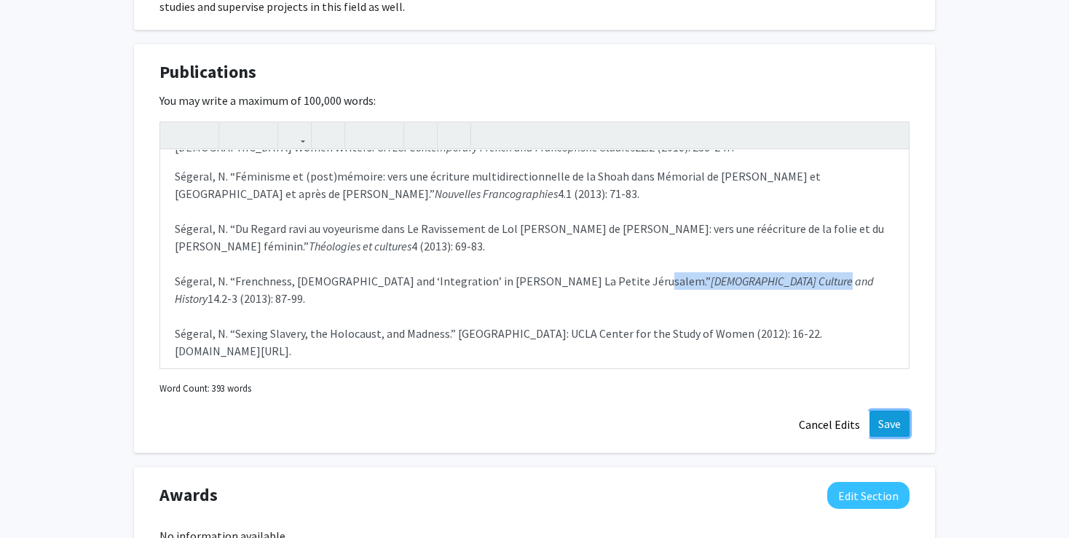
click at [883, 411] on button "Save" at bounding box center [890, 424] width 40 height 26
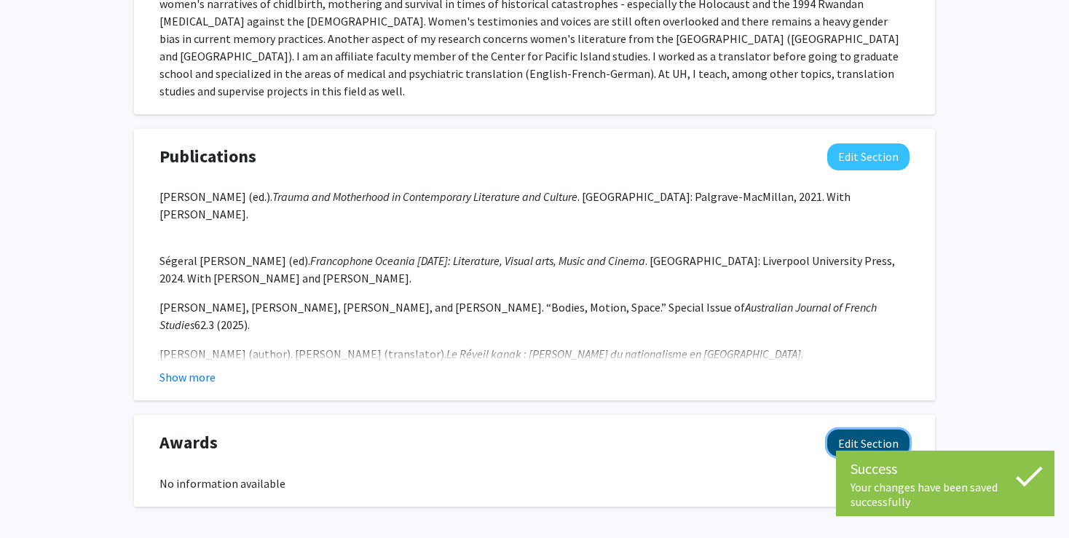
click at [858, 430] on button "Edit Section" at bounding box center [868, 443] width 82 height 27
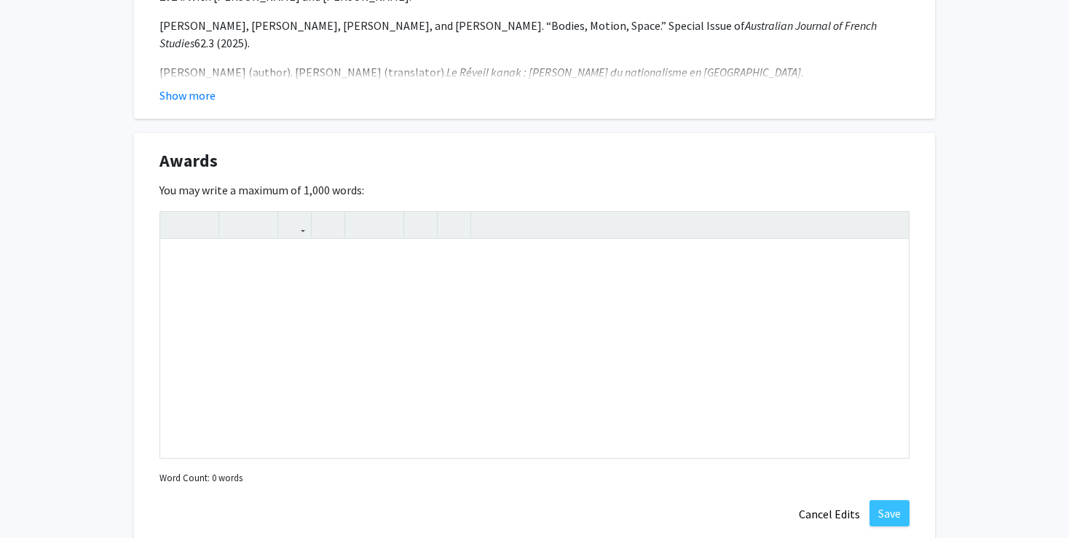
scroll to position [1407, 0]
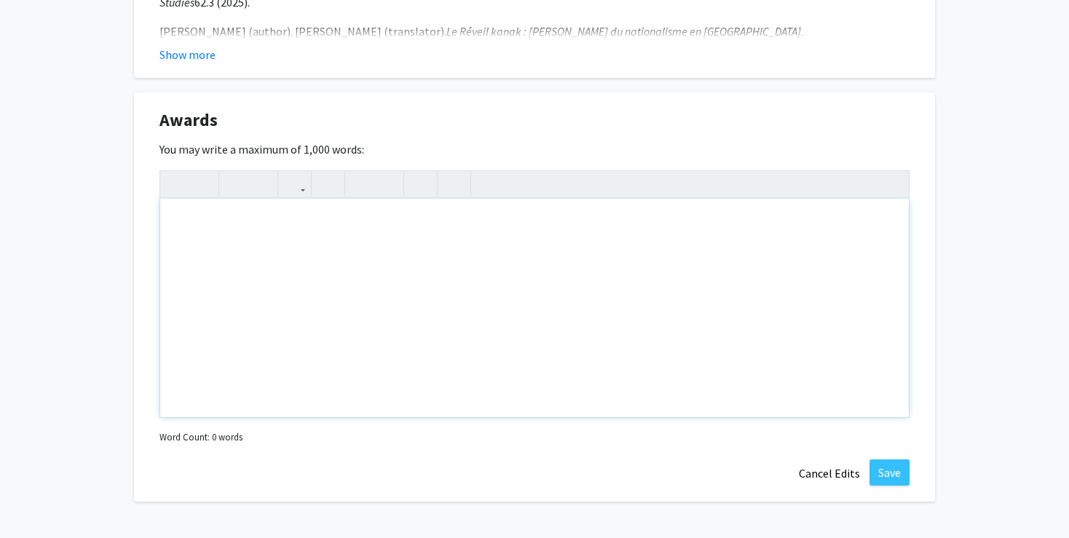
click at [183, 199] on div "Note to users with screen readers: Please deactivate our accessibility plugin f…" at bounding box center [534, 308] width 749 height 218
paste div "Note to users with screen readers: Please deactivate our accessibility plugin f…"
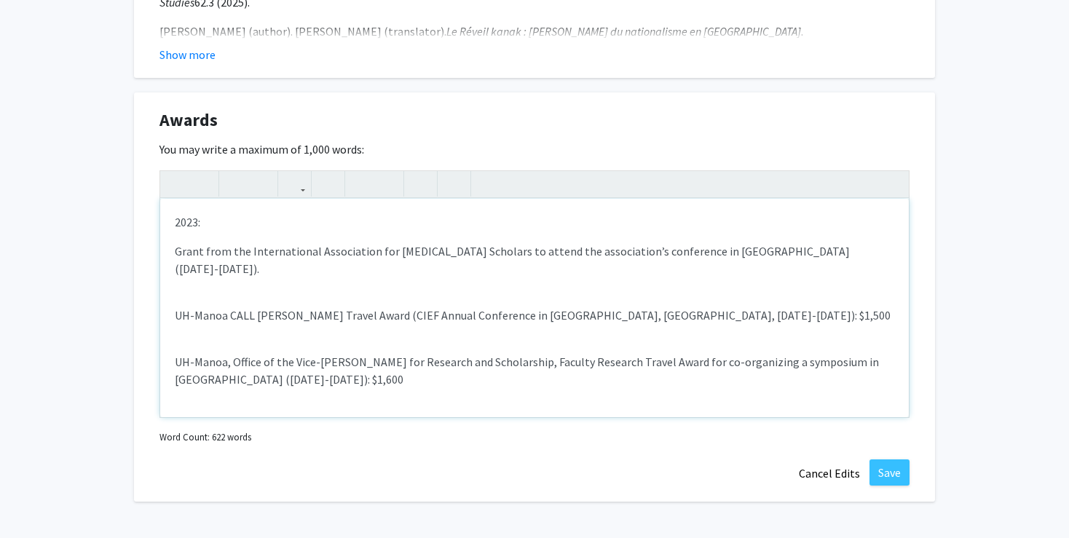
type textarea "<l>6378:</i><d>Sitam cons adi Elitseddoeius Temporincid utl Etdolore Magnaali e…"
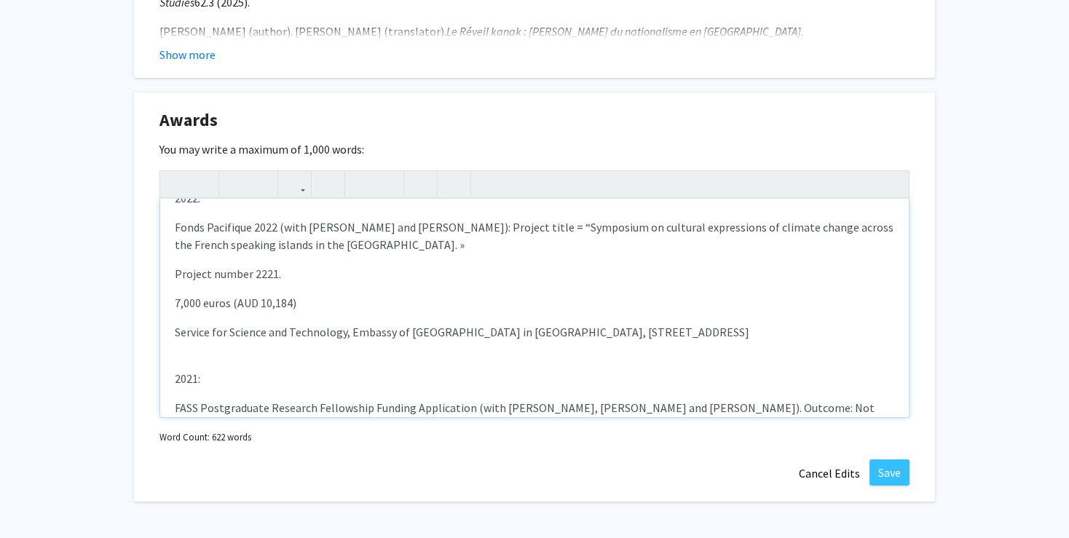
scroll to position [0, 0]
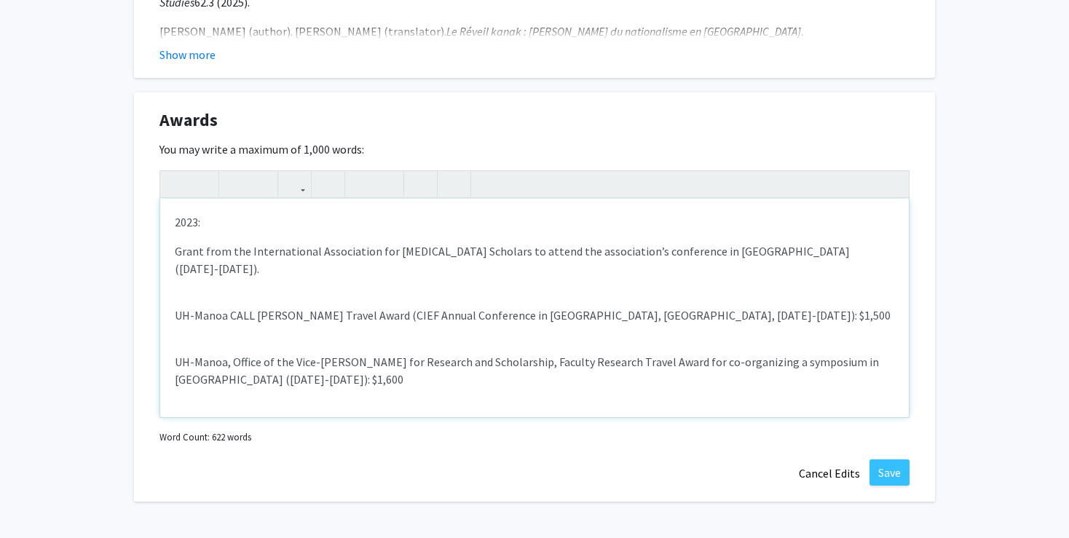
click at [173, 199] on div "2023: Grant from the International Association for [MEDICAL_DATA] Scholars to a…" at bounding box center [534, 308] width 749 height 218
click at [176, 172] on icon "button" at bounding box center [176, 184] width 12 height 24
click at [208, 226] on div "2023: Grant from the International Association for [MEDICAL_DATA] Scholars to a…" at bounding box center [534, 308] width 749 height 218
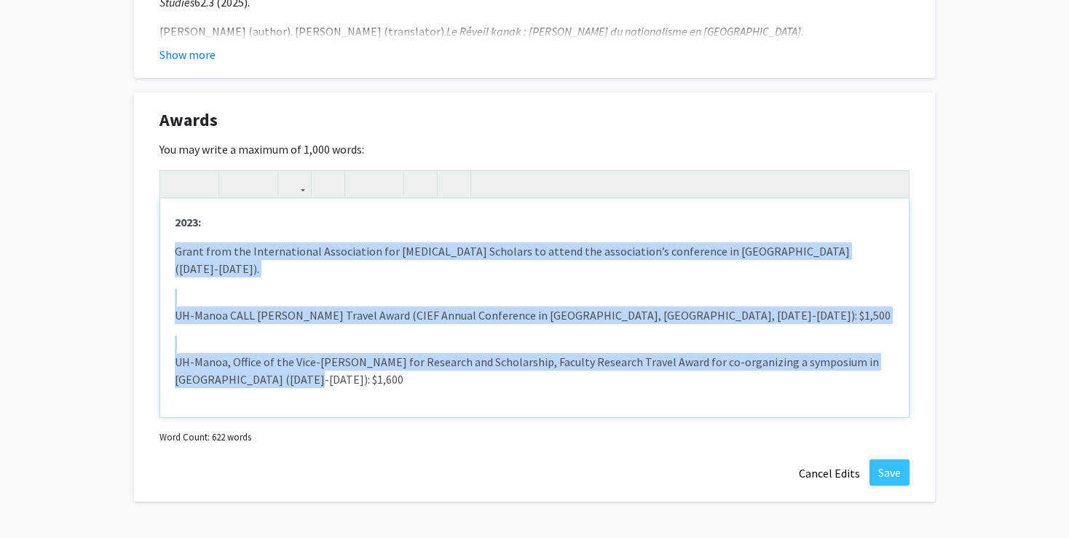
drag, startPoint x: 174, startPoint y: 211, endPoint x: 299, endPoint y: 335, distance: 175.6
click at [299, 335] on div "2023: Grant from the International Association for [MEDICAL_DATA] Scholars to a…" at bounding box center [534, 308] width 749 height 218
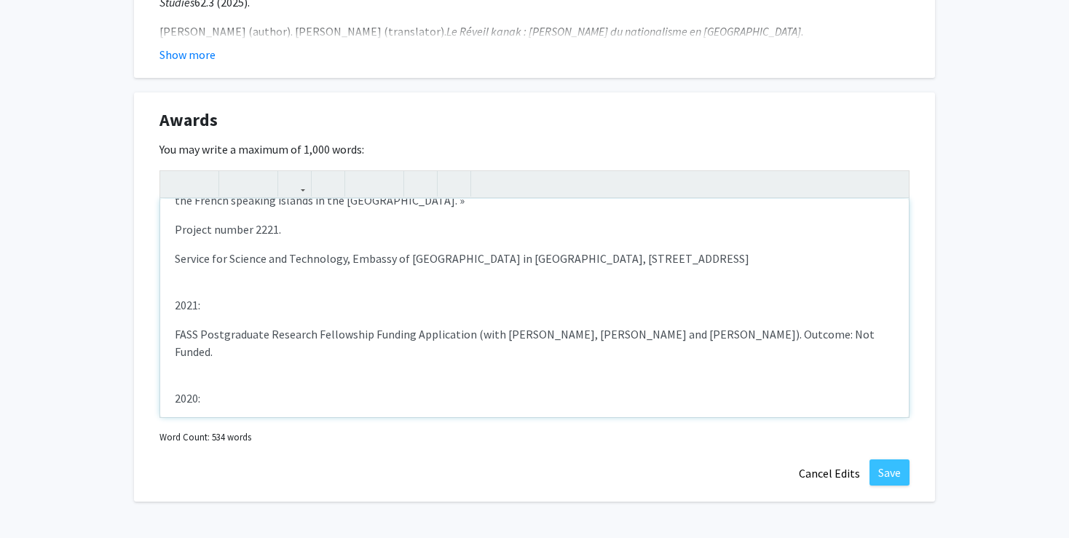
scroll to position [150, 0]
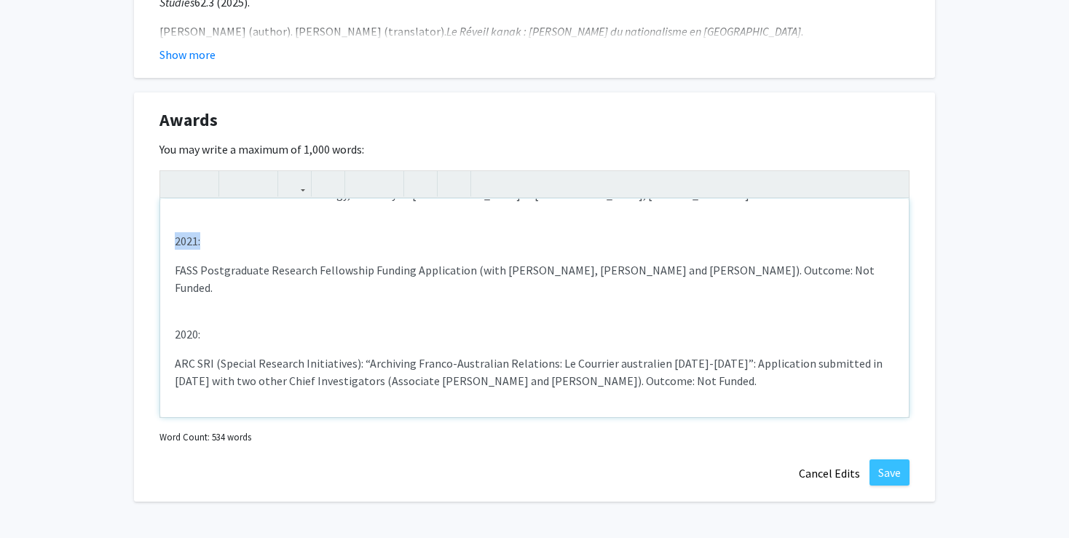
drag, startPoint x: 176, startPoint y: 204, endPoint x: 288, endPoint y: 258, distance: 124.4
click at [288, 258] on div "2022: Fonds Pacifique 2022 (with [PERSON_NAME] and [PERSON_NAME]): Project titl…" at bounding box center [534, 308] width 749 height 218
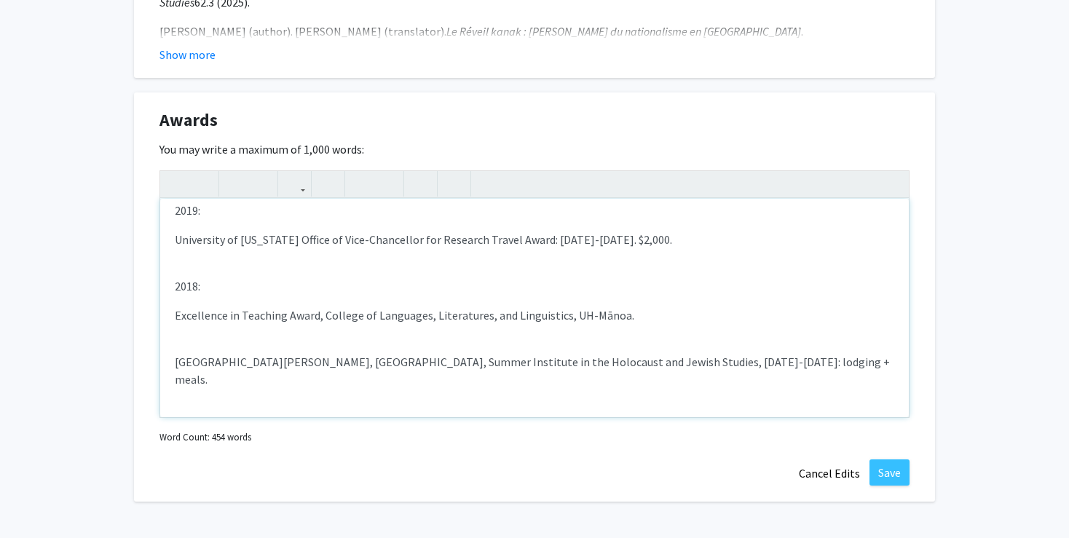
scroll to position [138, 0]
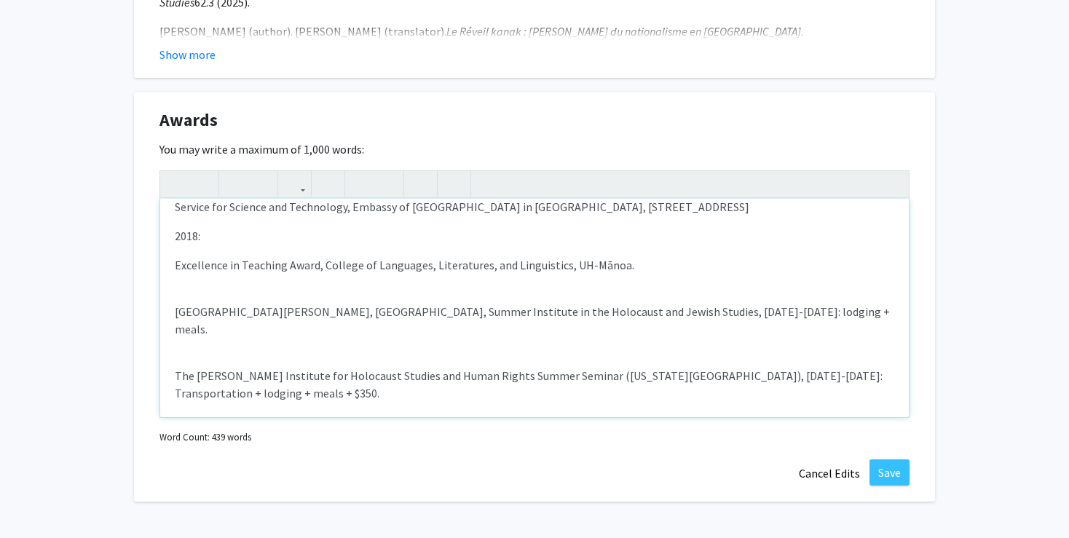
click at [752, 303] on p "[GEOGRAPHIC_DATA][PERSON_NAME], [GEOGRAPHIC_DATA], Summer Institute in the Holo…" at bounding box center [535, 320] width 720 height 35
drag, startPoint x: 170, startPoint y: 200, endPoint x: 205, endPoint y: 200, distance: 35.0
click at [205, 200] on div "2022: Fonds Pacifique 2022 (with [PERSON_NAME] and [PERSON_NAME]): Project titl…" at bounding box center [534, 308] width 749 height 218
click at [168, 171] on button "button" at bounding box center [176, 183] width 25 height 25
click at [242, 367] on p "The [PERSON_NAME] Institute for Holocaust Studies and Human Rights Summer Semin…" at bounding box center [535, 384] width 720 height 35
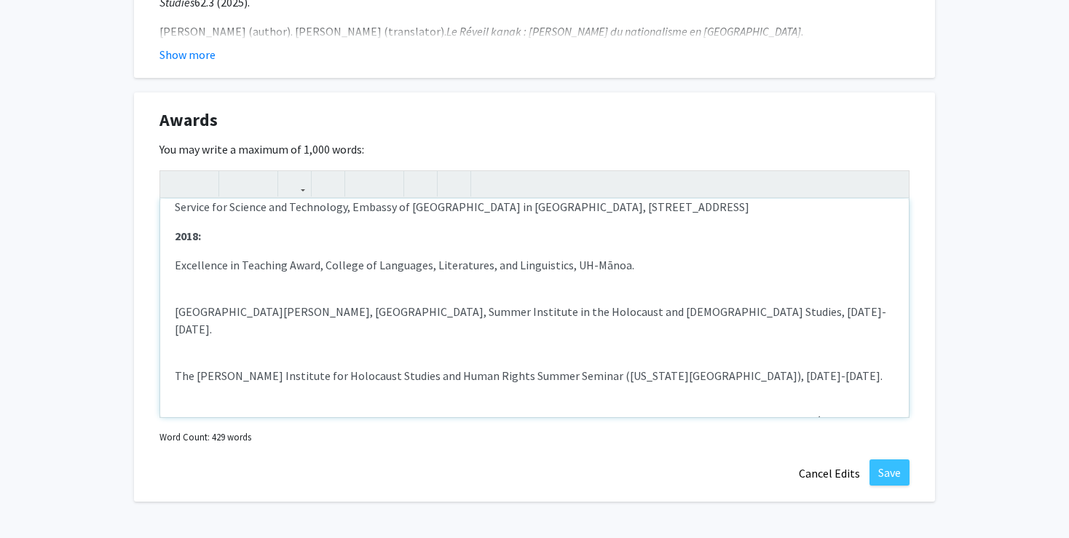
click at [209, 347] on div "2022: Fonds Pacifique 2022 (with [PERSON_NAME] and [PERSON_NAME]): Project titl…" at bounding box center [534, 308] width 749 height 218
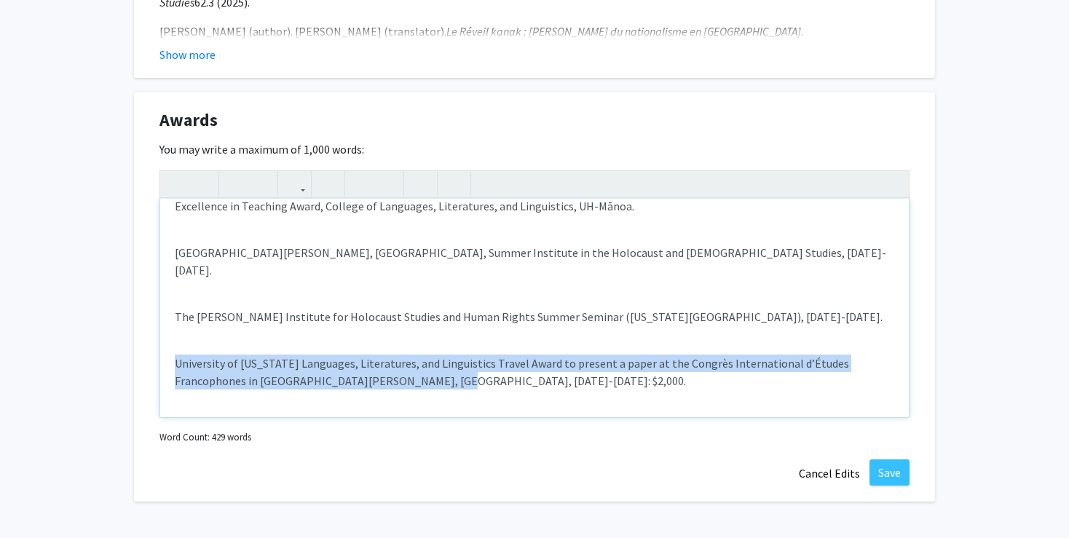
drag, startPoint x: 173, startPoint y: 304, endPoint x: 385, endPoint y: 328, distance: 212.5
click at [385, 328] on div "2022: Fonds Pacifique 2022 (with [PERSON_NAME] and [PERSON_NAME]): Project titl…" at bounding box center [534, 308] width 749 height 218
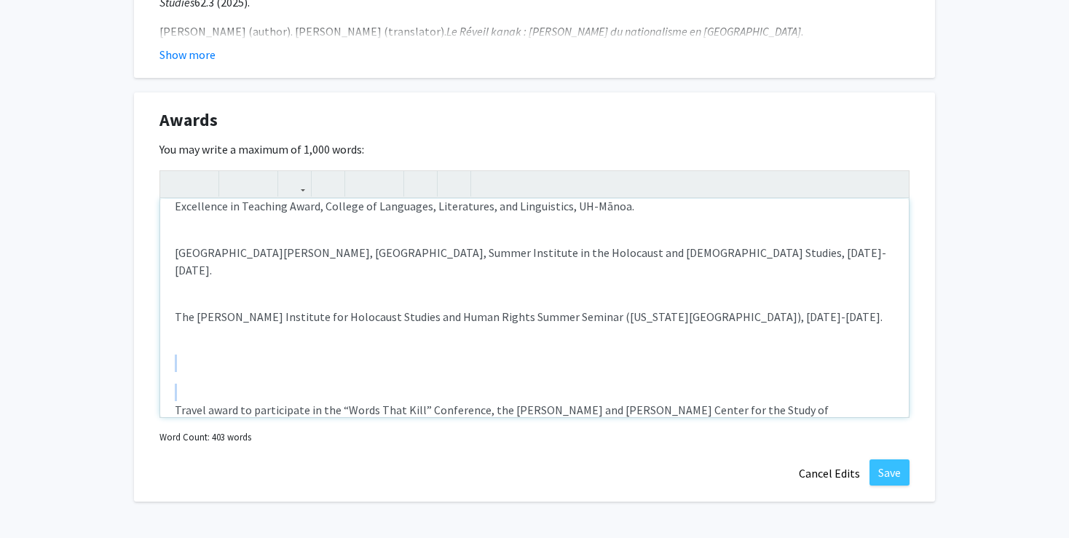
scroll to position [227, 0]
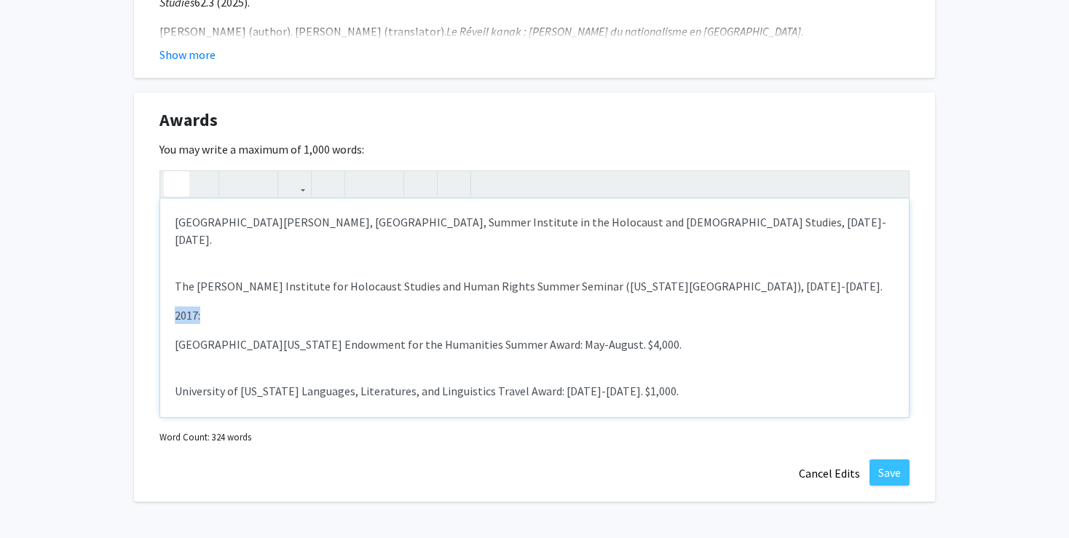
click at [170, 172] on use "button" at bounding box center [170, 172] width 0 height 0
click at [601, 336] on p "[GEOGRAPHIC_DATA][US_STATE] Endowment for the Humanities Summer Award: May-Augu…" at bounding box center [535, 344] width 720 height 17
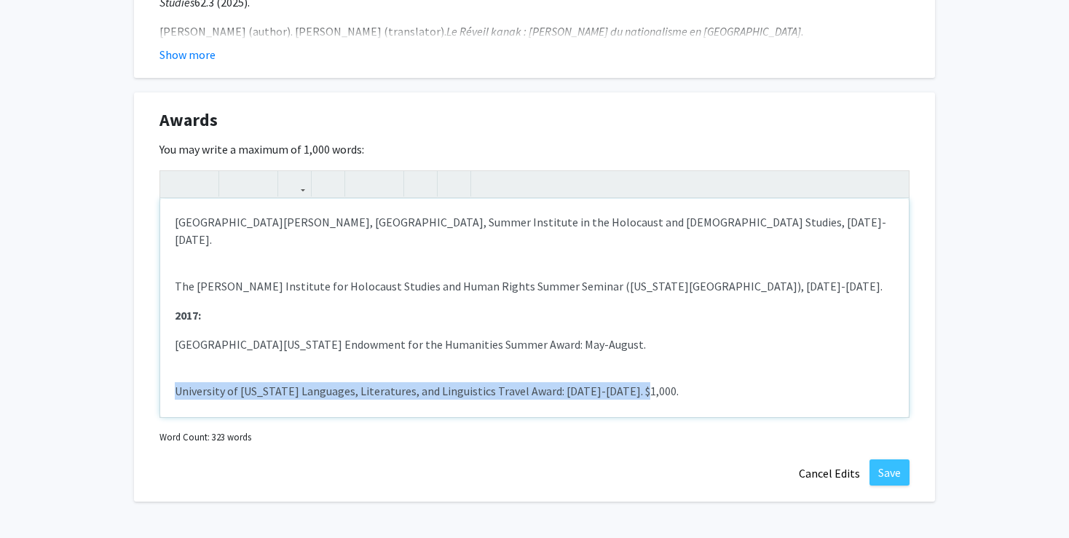
drag, startPoint x: 176, startPoint y: 334, endPoint x: 622, endPoint y: 351, distance: 446.1
click at [622, 351] on div "2022: Fonds Pacifique 2022 (with [PERSON_NAME] and [PERSON_NAME]): Project titl…" at bounding box center [534, 308] width 749 height 218
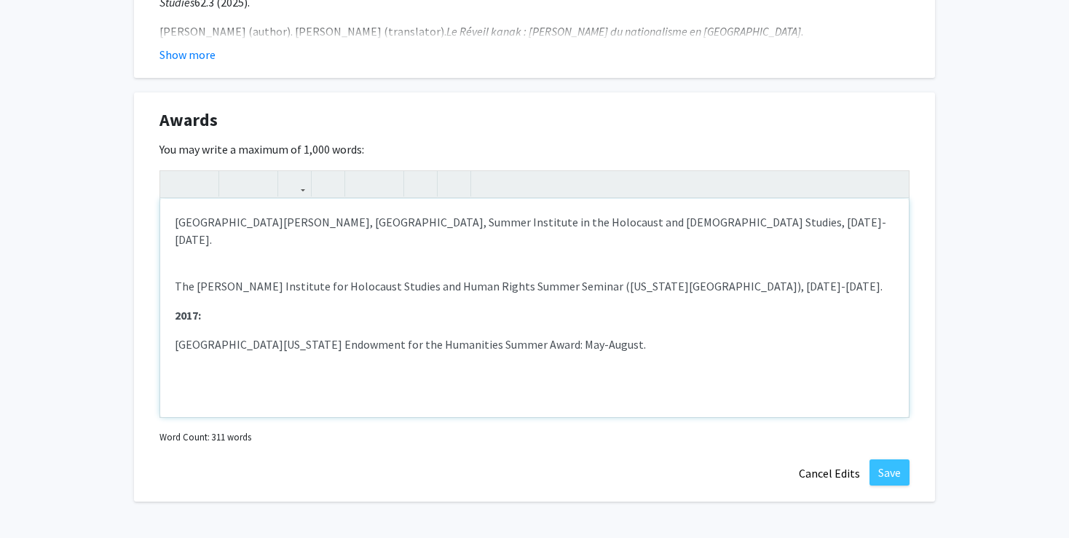
scroll to position [237, 0]
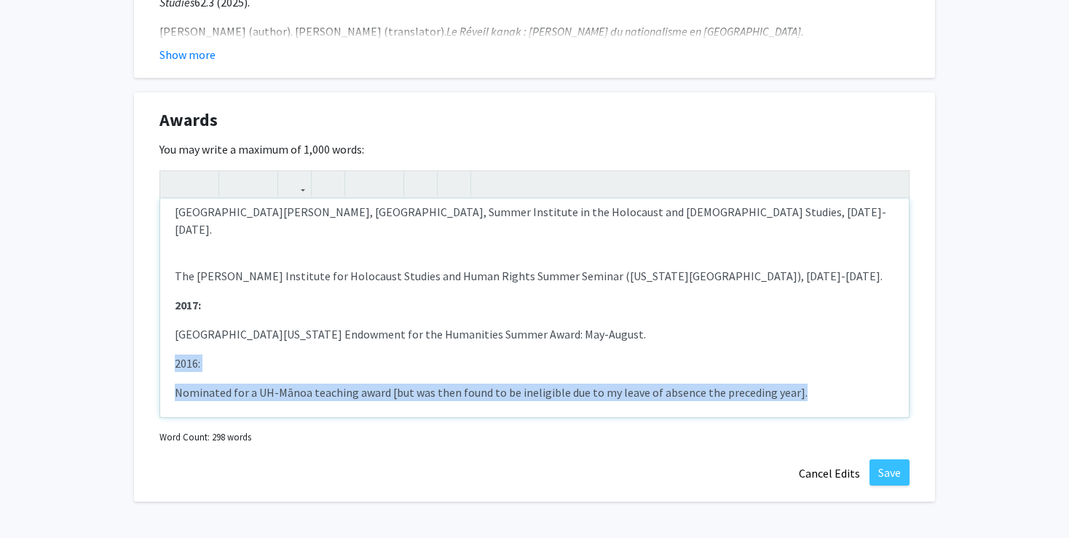
drag, startPoint x: 173, startPoint y: 308, endPoint x: 799, endPoint y: 342, distance: 626.5
click at [799, 342] on div "2022: Fonds Pacifique 2022 (with [PERSON_NAME] and [PERSON_NAME]): Project titl…" at bounding box center [534, 308] width 749 height 218
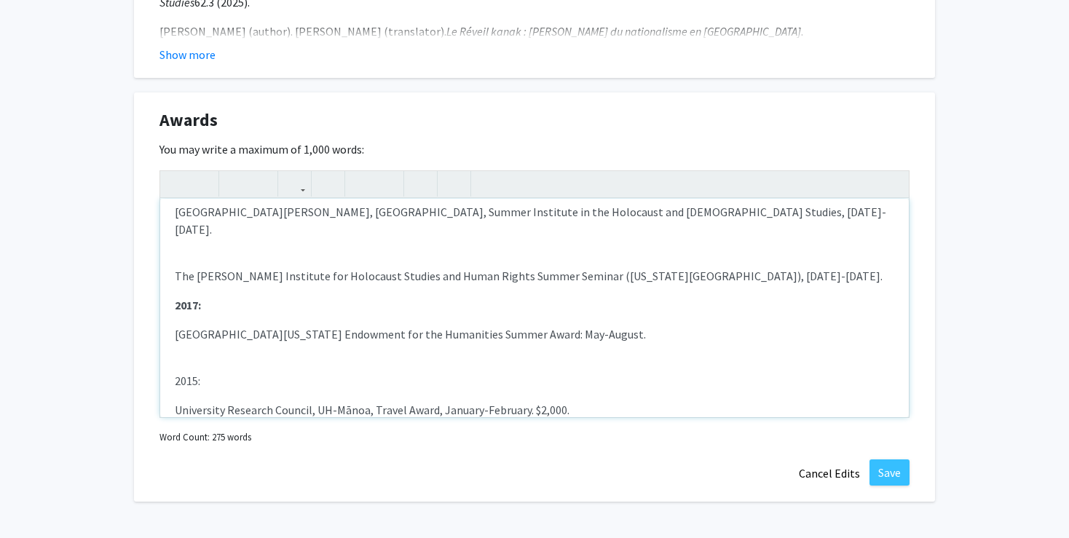
scroll to position [326, 0]
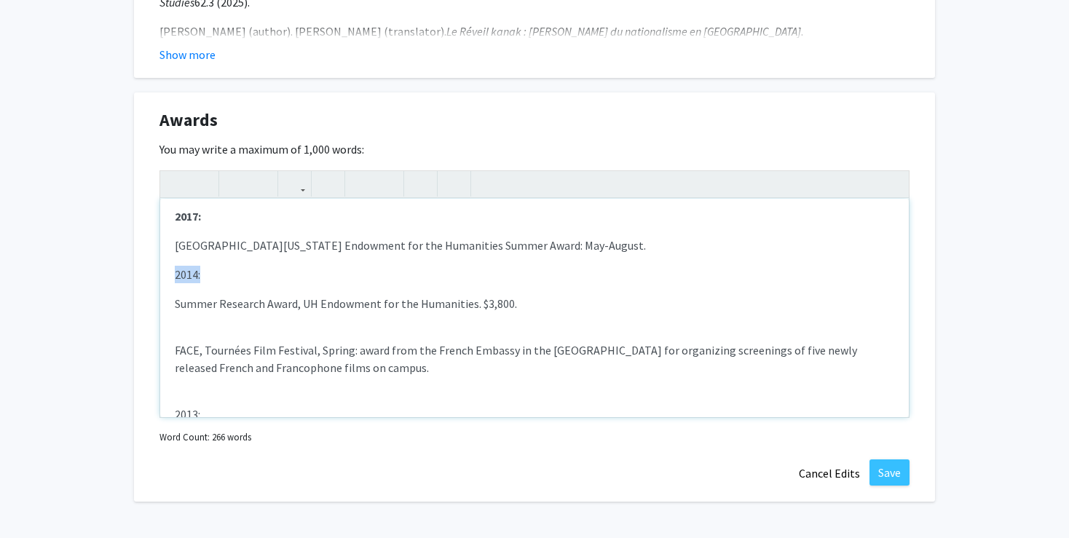
drag, startPoint x: 173, startPoint y: 221, endPoint x: 209, endPoint y: 224, distance: 35.8
click at [209, 224] on div "2022: Fonds Pacifique 2022 (with [PERSON_NAME] and [PERSON_NAME]): Project titl…" at bounding box center [534, 308] width 749 height 218
click at [169, 171] on button "button" at bounding box center [176, 183] width 25 height 25
click at [196, 338] on div "2022: Fonds Pacifique 2022 (with [PERSON_NAME] and [PERSON_NAME]): Project titl…" at bounding box center [534, 308] width 749 height 218
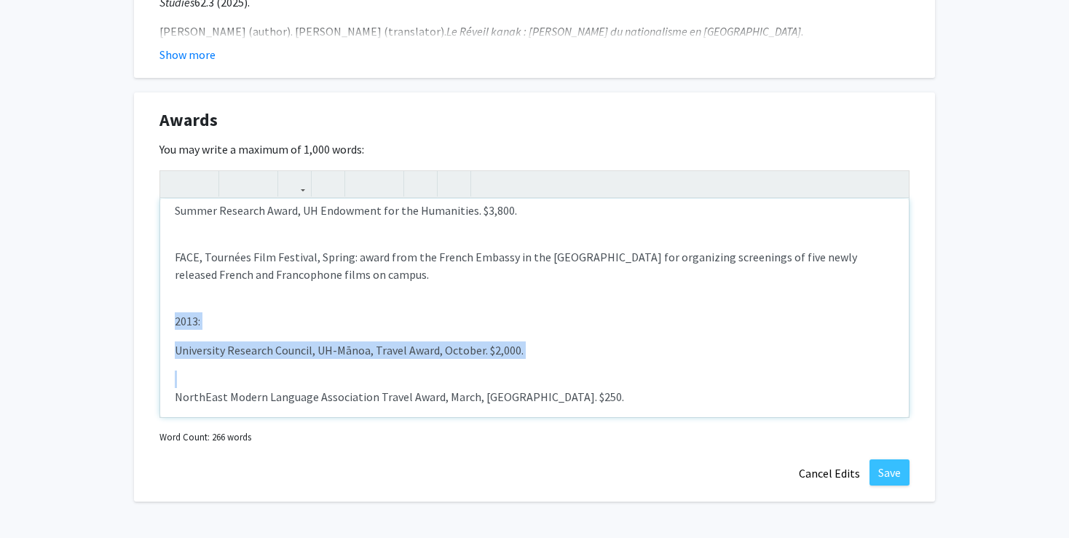
drag, startPoint x: 172, startPoint y: 267, endPoint x: 547, endPoint y: 365, distance: 387.7
click at [547, 365] on div "2022: Fonds Pacifique 2022 (with [PERSON_NAME] and [PERSON_NAME]): Project titl…" at bounding box center [534, 308] width 749 height 218
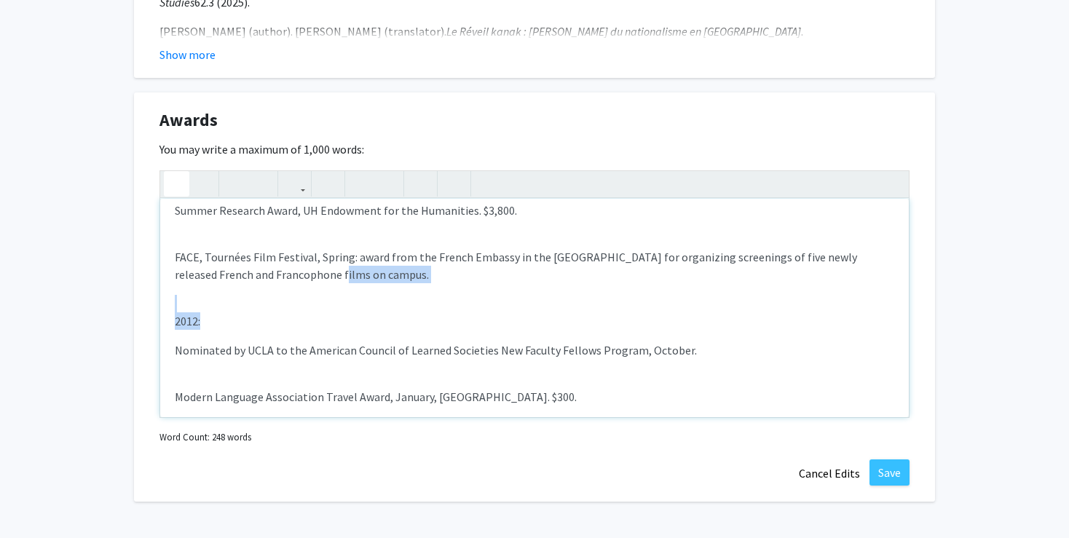
click at [170, 172] on use "button" at bounding box center [170, 172] width 0 height 0
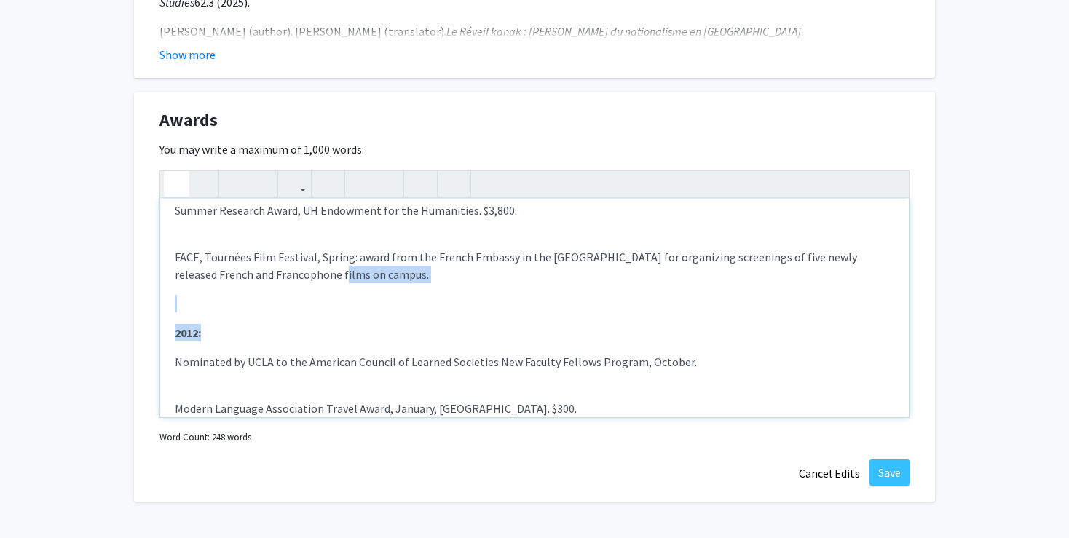
click at [218, 325] on div "2022: Fonds Pacifique 2022 (with [PERSON_NAME] and [PERSON_NAME]): Project titl…" at bounding box center [534, 308] width 749 height 218
click at [497, 400] on p "Modern Language Association Travel Award, January, [GEOGRAPHIC_DATA]. $300." at bounding box center [535, 408] width 720 height 17
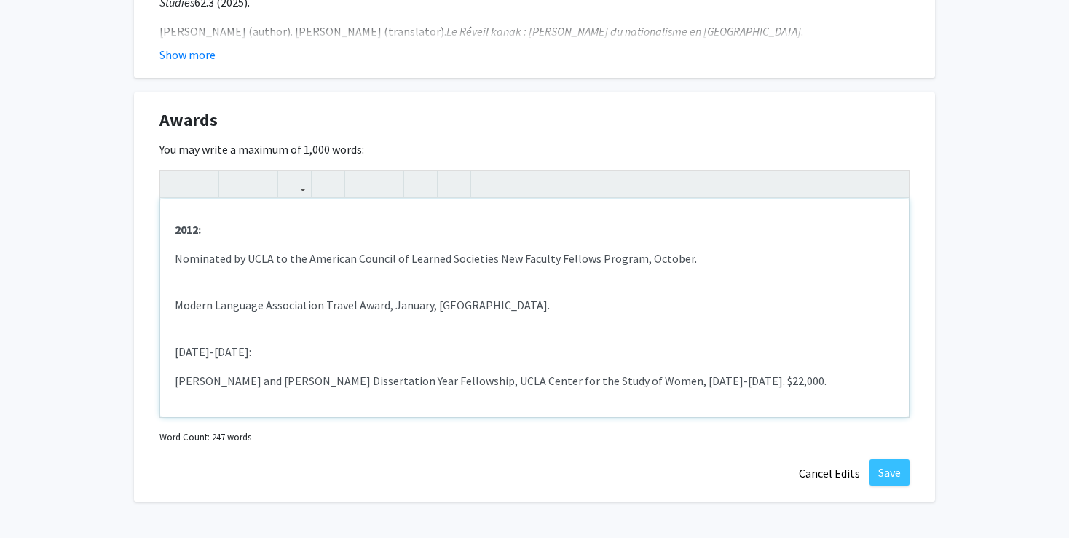
scroll to position [600, 0]
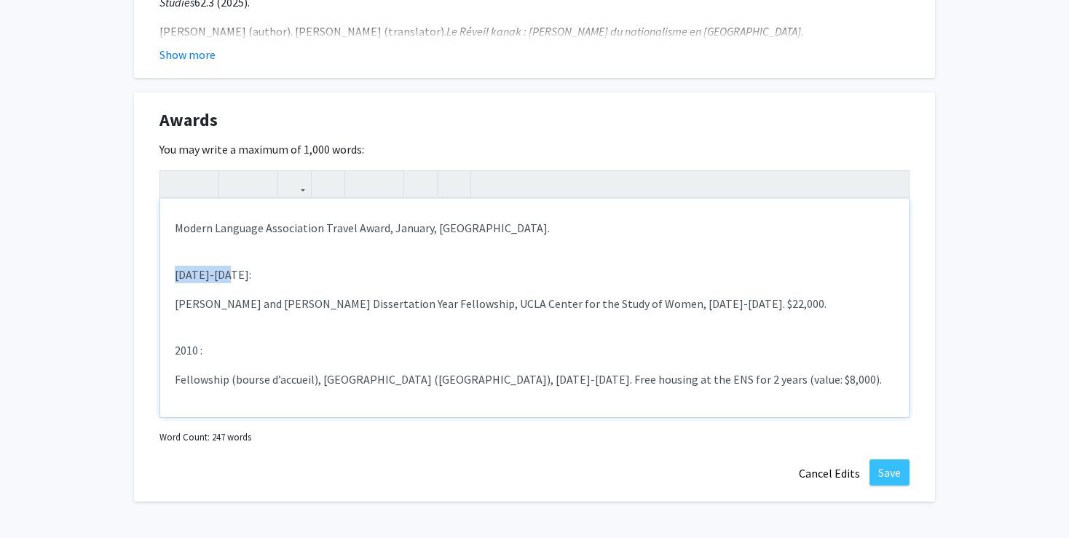
drag, startPoint x: 175, startPoint y: 220, endPoint x: 231, endPoint y: 223, distance: 56.2
click at [231, 266] on p "[DATE]-[DATE]:" at bounding box center [535, 274] width 720 height 17
click at [177, 172] on icon "button" at bounding box center [176, 184] width 12 height 24
click at [712, 295] on p "[PERSON_NAME] and [PERSON_NAME] Dissertation Year Fellowship, UCLA Center for t…" at bounding box center [535, 303] width 720 height 17
drag, startPoint x: 175, startPoint y: 295, endPoint x: 211, endPoint y: 296, distance: 36.4
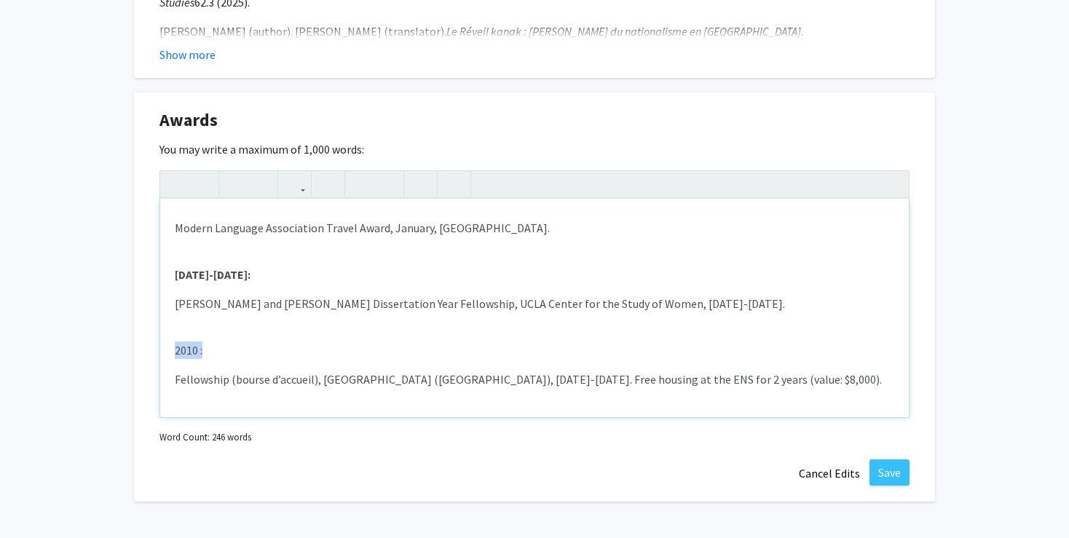
click at [211, 342] on p "2010 :" at bounding box center [535, 350] width 720 height 17
click at [170, 171] on button "button" at bounding box center [176, 183] width 25 height 25
drag, startPoint x: 646, startPoint y: 325, endPoint x: 642, endPoint y: 336, distance: 12.2
click at [642, 371] on p "Fellowship (bourse d’accueil), [GEOGRAPHIC_DATA] ([GEOGRAPHIC_DATA]), [DATE]-[D…" at bounding box center [535, 379] width 720 height 17
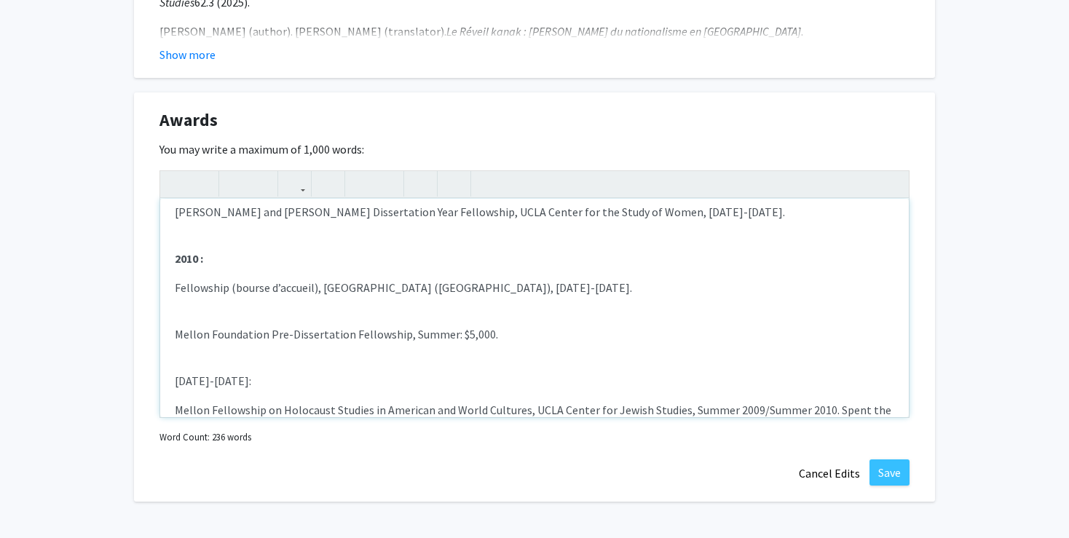
click at [493, 326] on p "Mellon Foundation Pre-Dissertation Fellowship, Summer: $5,000." at bounding box center [535, 334] width 720 height 17
drag, startPoint x: 174, startPoint y: 326, endPoint x: 229, endPoint y: 326, distance: 55.4
click at [229, 326] on div "2022: Fonds Pacifique 2022 (with [PERSON_NAME] and [PERSON_NAME]): Project titl…" at bounding box center [534, 308] width 749 height 218
click at [176, 172] on icon "button" at bounding box center [176, 184] width 12 height 24
click at [300, 372] on p "[DATE]-[DATE]:" at bounding box center [535, 380] width 720 height 17
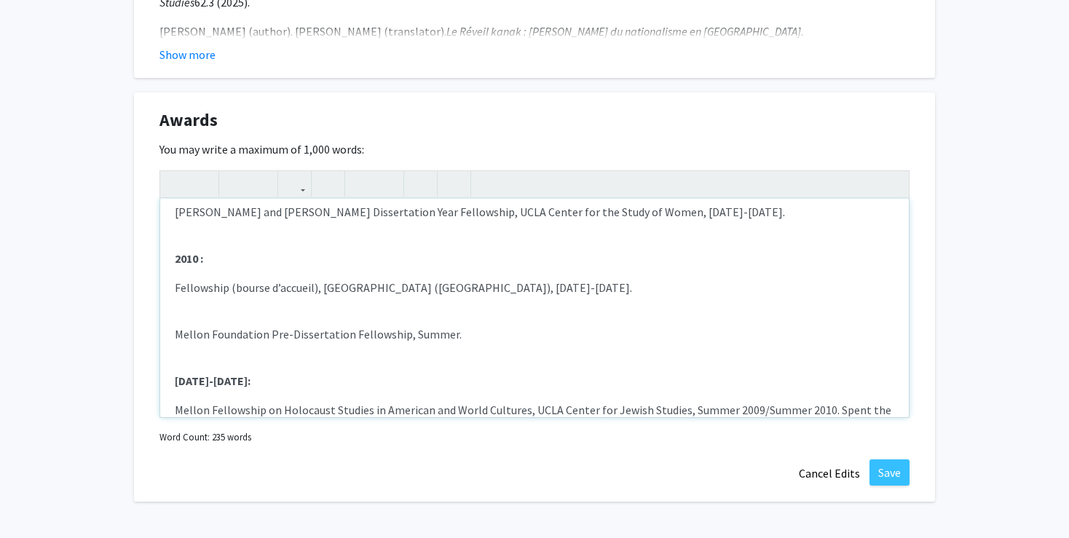
scroll to position [722, 0]
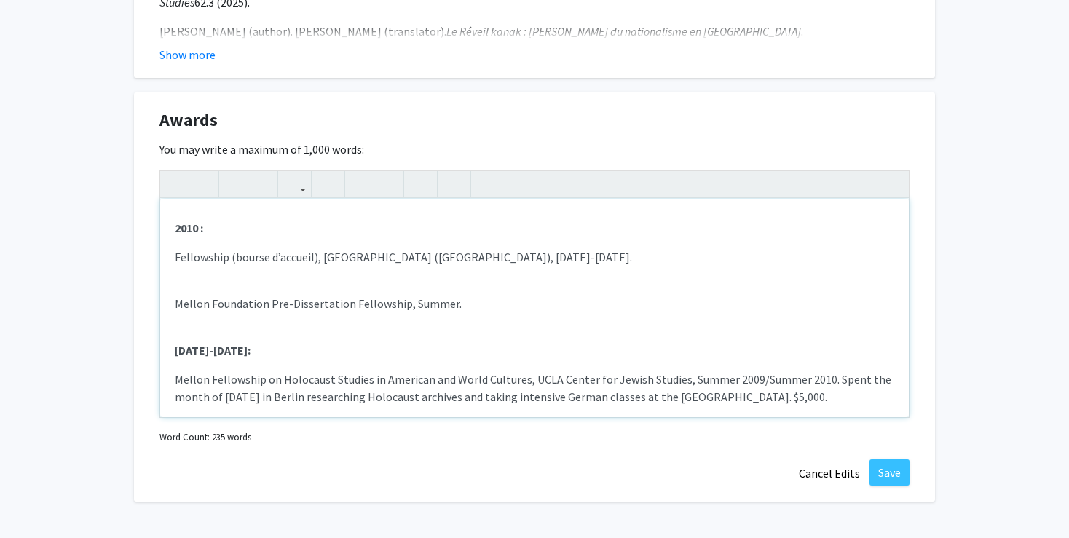
click at [806, 371] on p "Mellon Fellowship on Holocaust Studies in American and World Cultures, UCLA Cen…" at bounding box center [535, 388] width 720 height 35
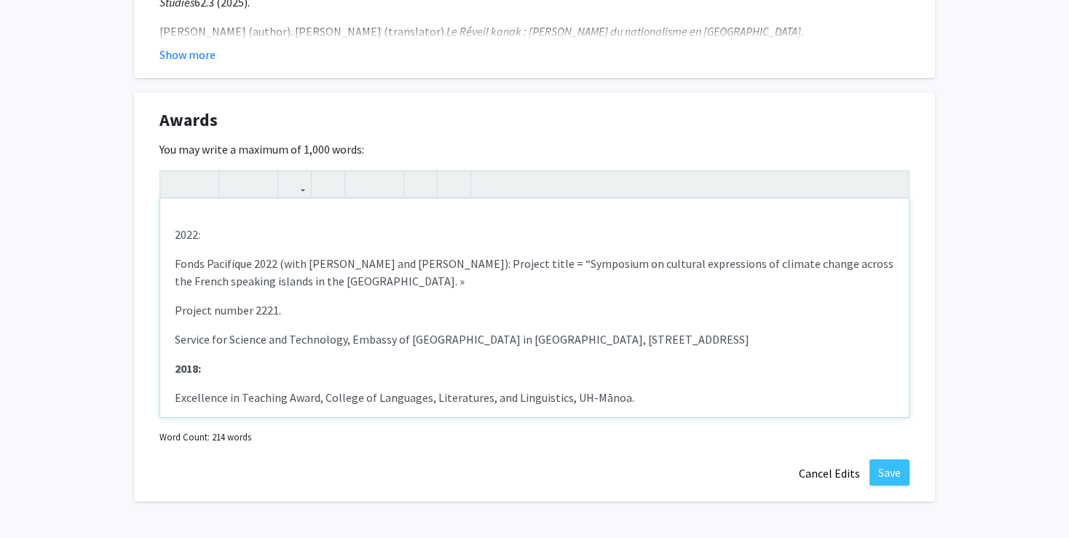
scroll to position [3, 0]
drag, startPoint x: 175, startPoint y: 199, endPoint x: 202, endPoint y: 200, distance: 27.7
click at [202, 228] on p "2022:" at bounding box center [535, 236] width 720 height 17
click at [170, 172] on icon "button" at bounding box center [176, 184] width 12 height 24
type textarea "<lo><i><dolors>0887:</ametco></a><e>Seddo Eiusmodte 8063 (inci Utlabore Etdol m…"
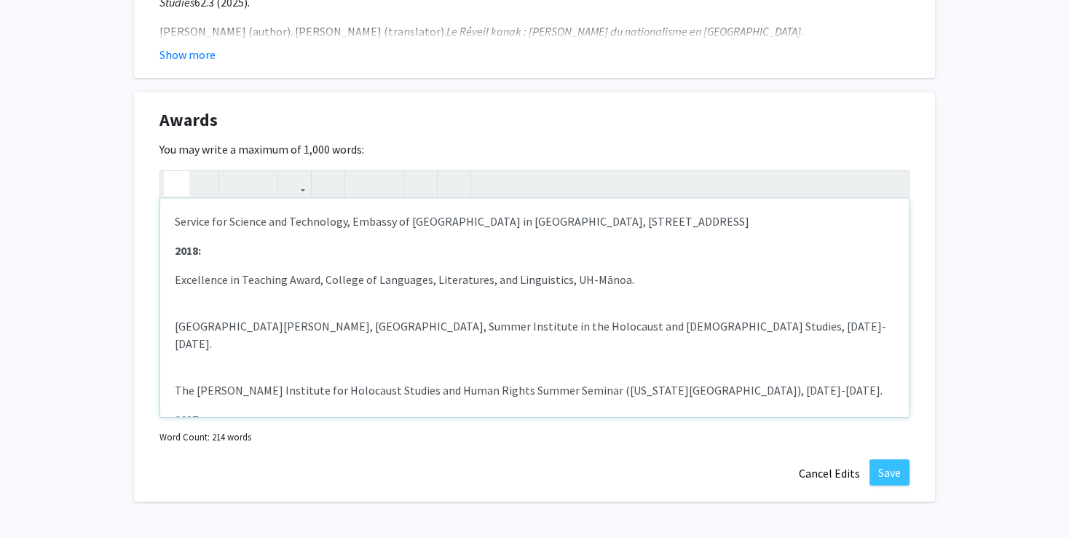
scroll to position [0, 0]
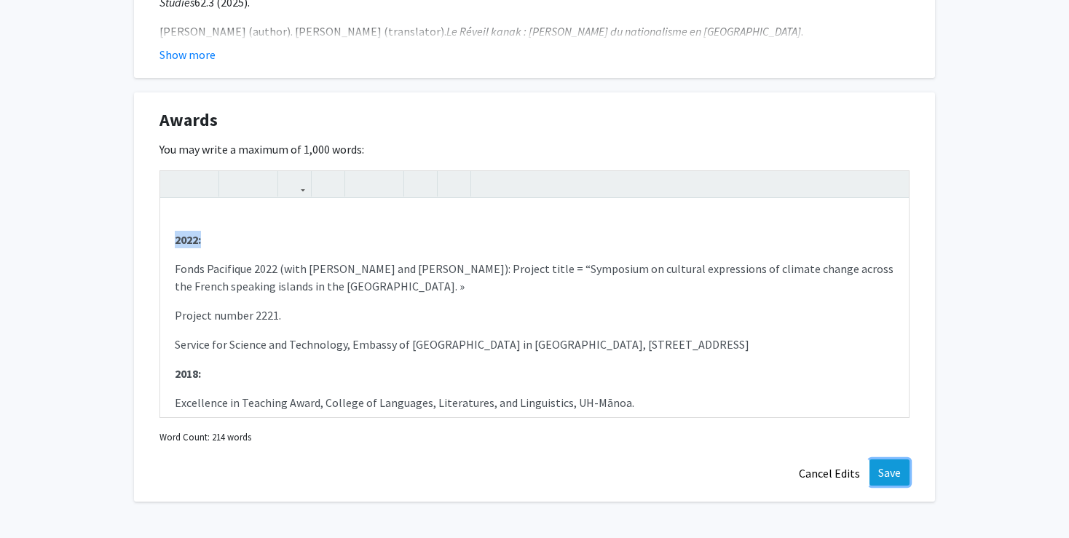
click at [891, 460] on button "Save" at bounding box center [890, 473] width 40 height 26
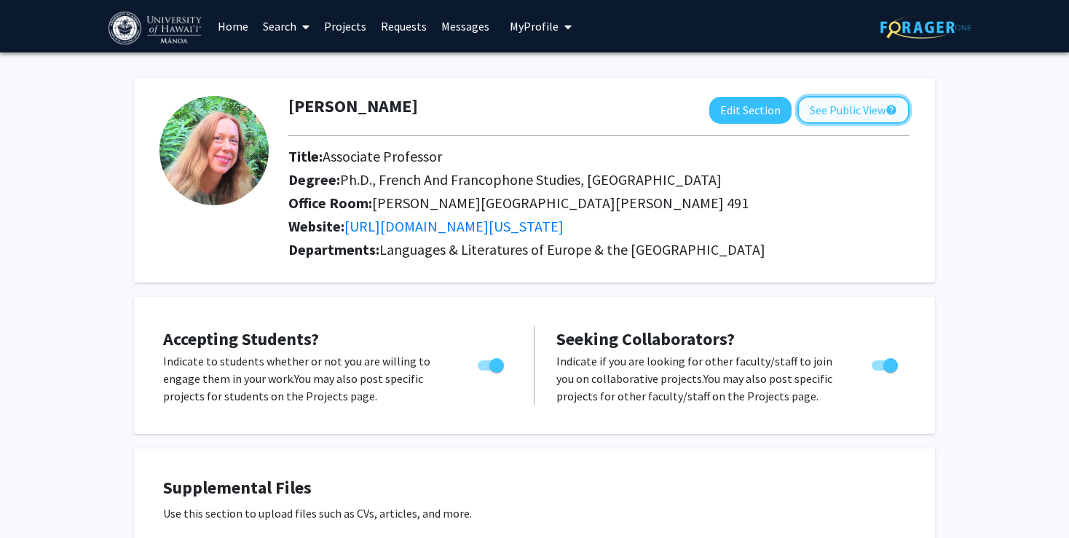
click at [852, 109] on button "See Public View help" at bounding box center [853, 110] width 112 height 28
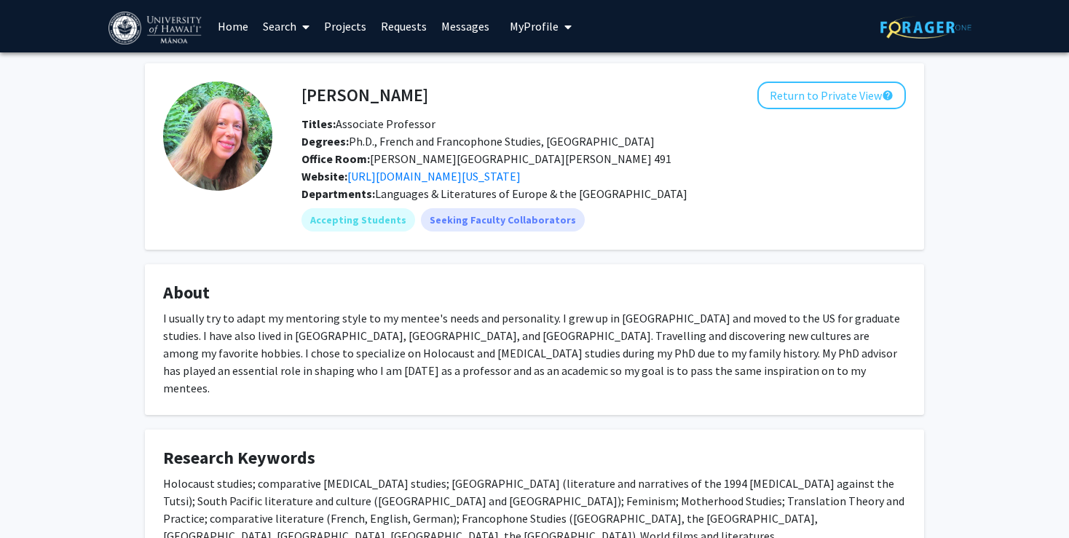
click at [460, 28] on link "Messages" at bounding box center [465, 26] width 63 height 51
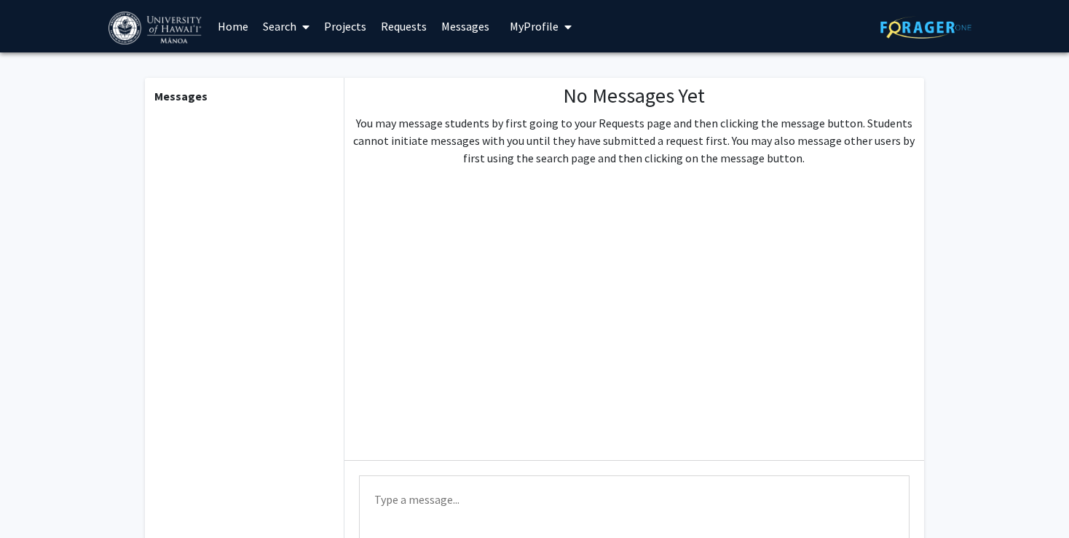
click at [351, 23] on link "Projects" at bounding box center [345, 26] width 57 height 51
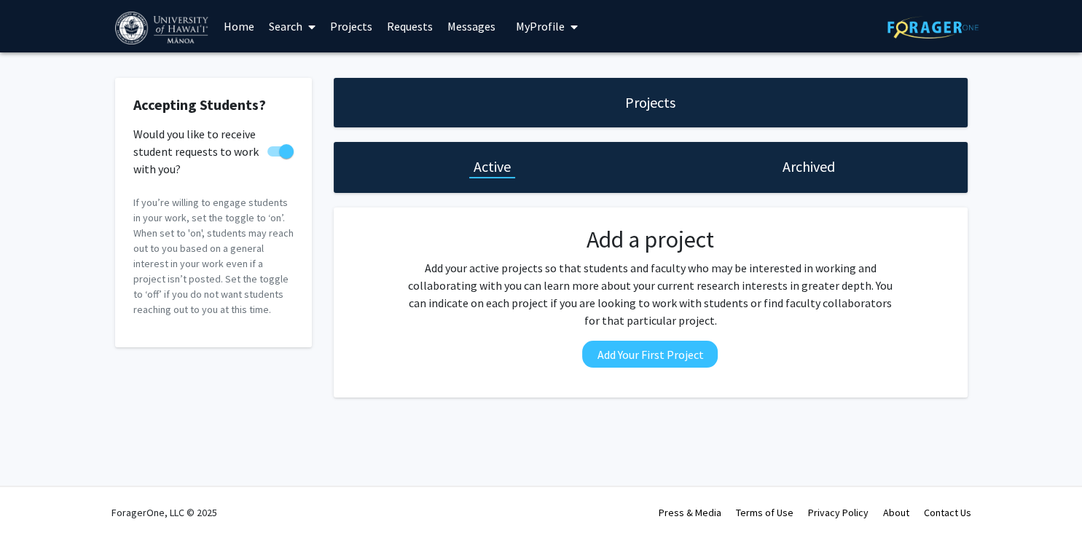
checkbox input "true"
